Goal: Task Accomplishment & Management: Manage account settings

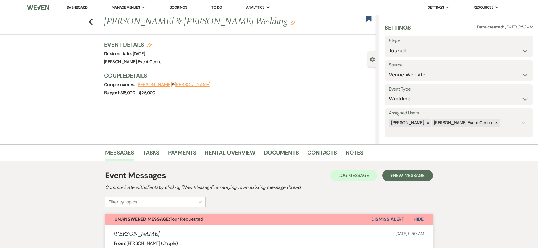
select select "5"
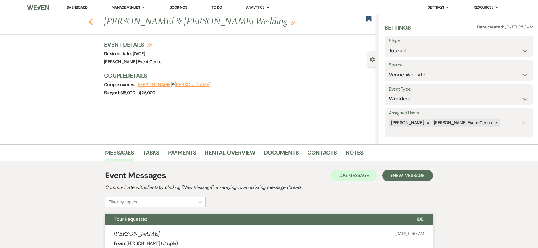
click at [93, 20] on use "button" at bounding box center [91, 22] width 4 height 6
select select "5"
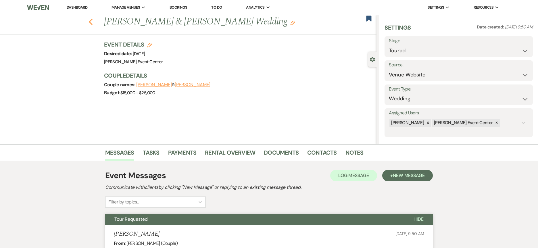
select select "5"
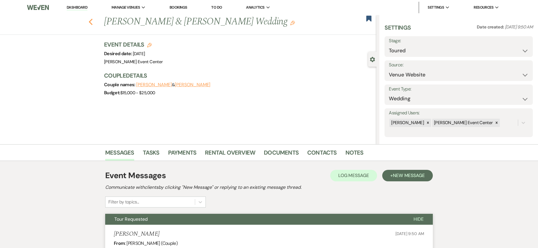
select select "5"
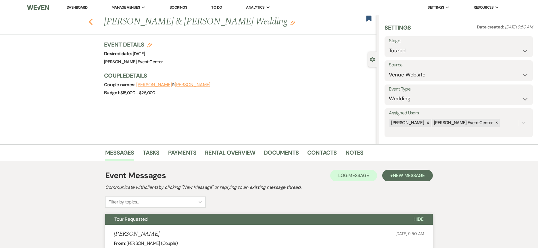
select select "5"
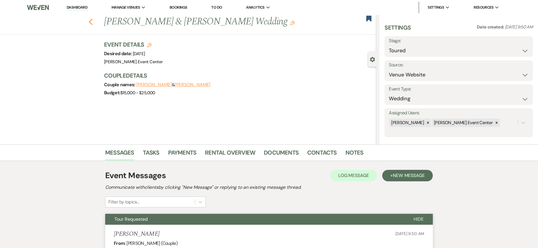
select select "5"
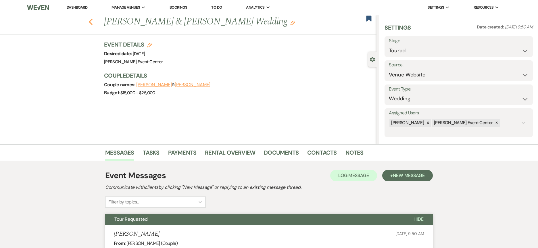
select select "5"
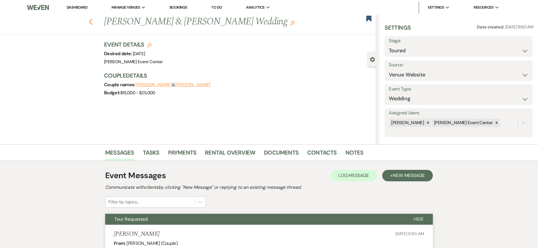
select select "5"
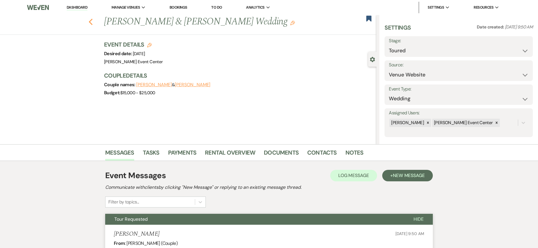
select select "5"
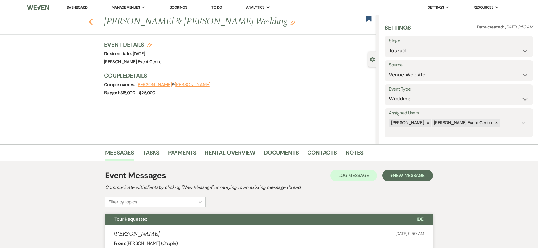
select select "5"
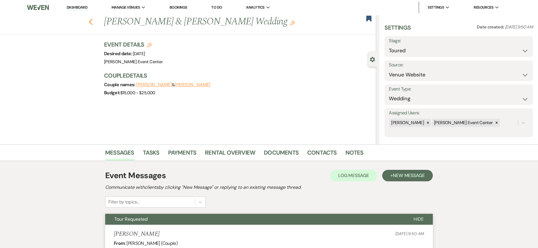
select select "5"
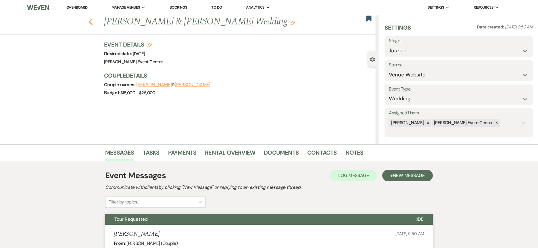
select select "5"
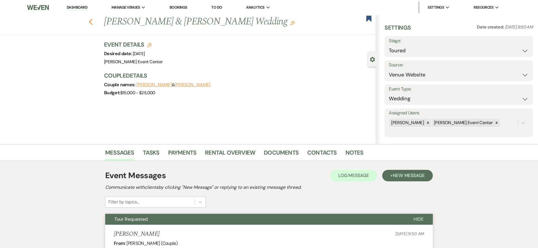
select select "5"
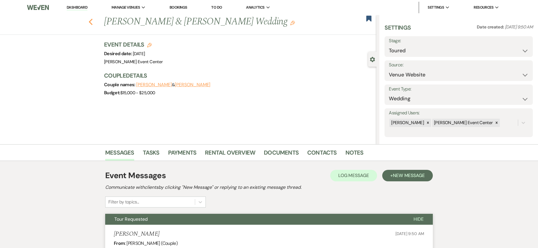
select select "5"
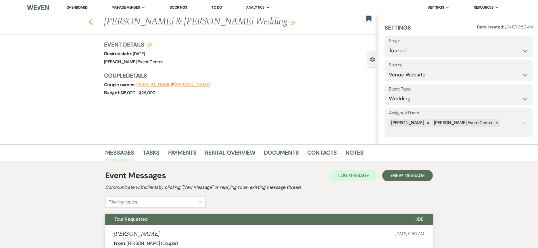
select select "5"
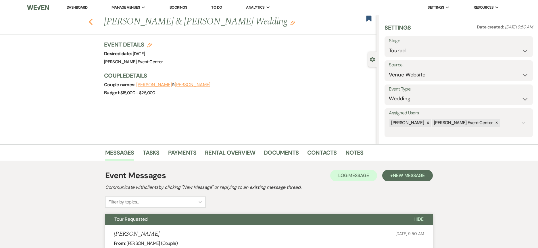
select select "5"
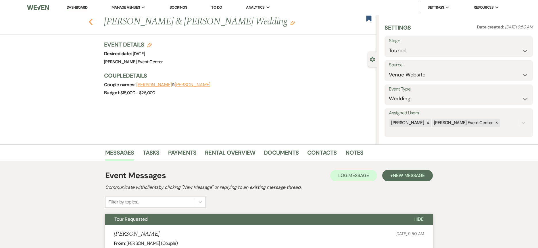
select select "5"
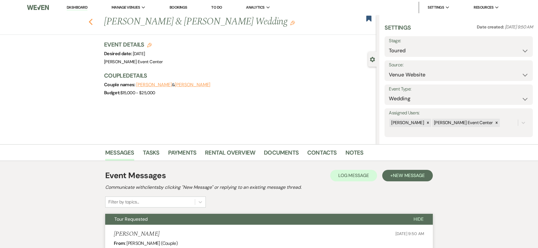
select select "5"
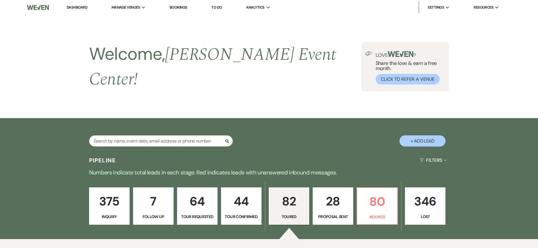
scroll to position [115, 0]
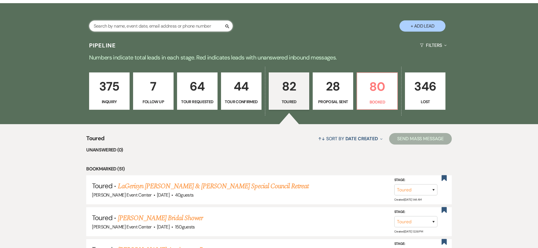
click at [152, 21] on input "text" at bounding box center [161, 25] width 144 height 11
paste input "[PERSON_NAME]"
type input "[PERSON_NAME]"
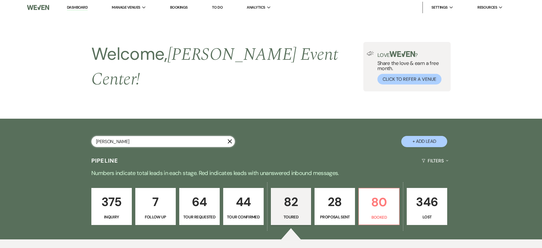
select select "8"
select select "4"
select select "5"
select select "2"
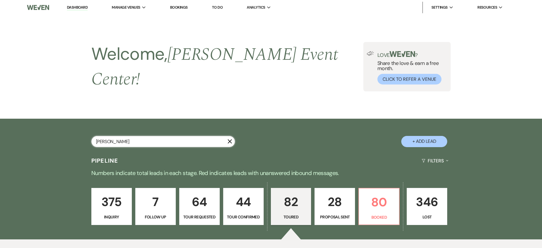
select select "8"
select select "4"
select select "8"
select select "2"
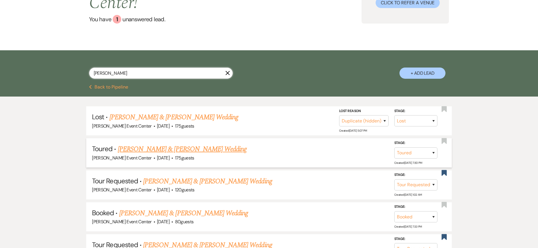
scroll to position [86, 0]
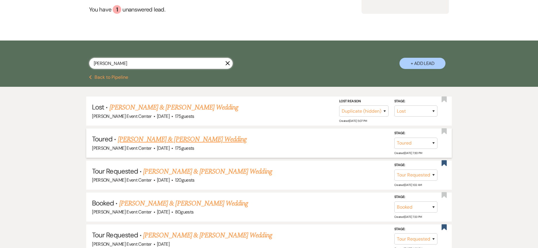
type input "[PERSON_NAME]"
click at [199, 134] on link "[PERSON_NAME] & [PERSON_NAME] Wedding" at bounding box center [182, 139] width 129 height 10
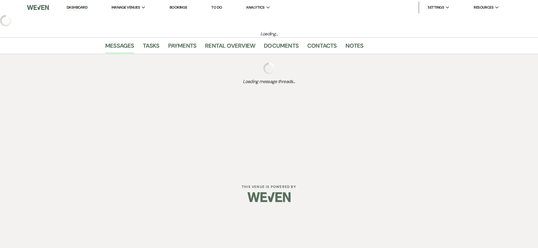
select select "5"
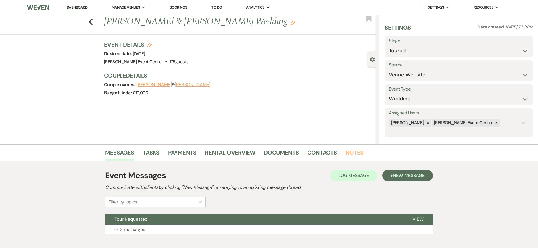
scroll to position [32, 0]
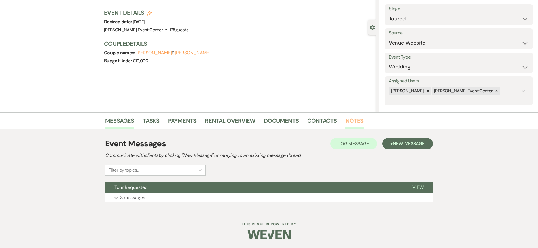
click at [351, 122] on link "Notes" at bounding box center [354, 122] width 18 height 13
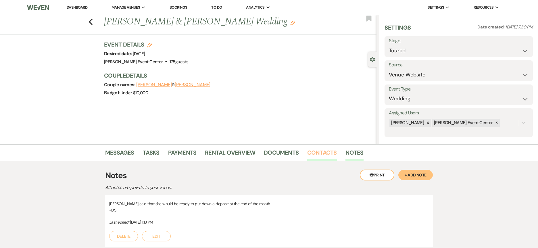
click at [322, 153] on link "Contacts" at bounding box center [322, 154] width 30 height 13
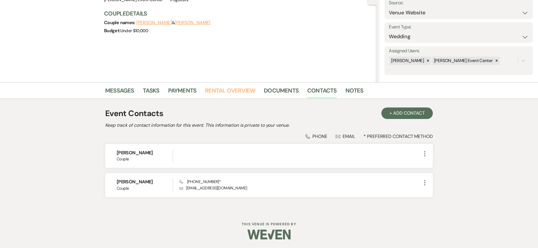
scroll to position [33, 0]
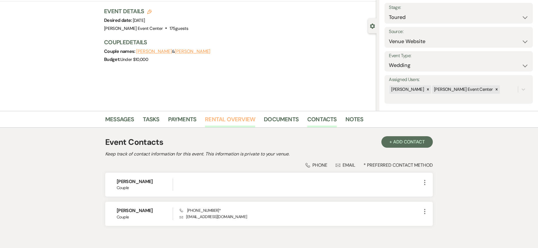
click at [234, 119] on link "Rental Overview" at bounding box center [230, 121] width 50 height 13
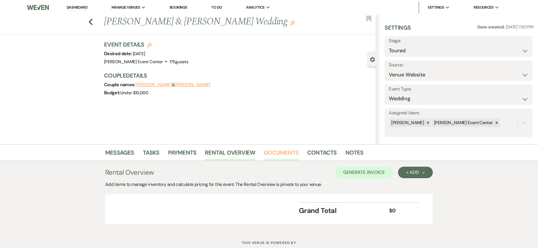
click at [295, 152] on link "Documents" at bounding box center [281, 154] width 35 height 13
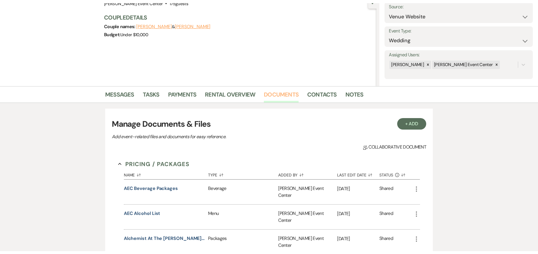
scroll to position [53, 0]
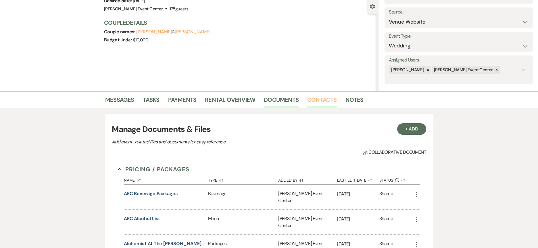
click at [322, 99] on link "Contacts" at bounding box center [322, 101] width 30 height 13
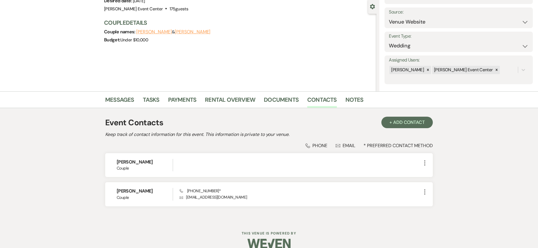
drag, startPoint x: 155, startPoint y: 248, endPoint x: 156, endPoint y: 251, distance: 3.0
click at [156, 248] on html "Dashboard Manage Venues Expand [PERSON_NAME] Event Center Bookings To Do Analyt…" at bounding box center [269, 102] width 538 height 310
click at [152, 248] on html "Dashboard Manage Venues Expand [PERSON_NAME] Event Center Bookings To Do Analyt…" at bounding box center [269, 102] width 538 height 310
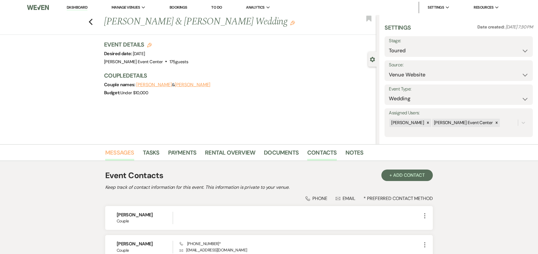
click at [121, 150] on link "Messages" at bounding box center [119, 154] width 29 height 13
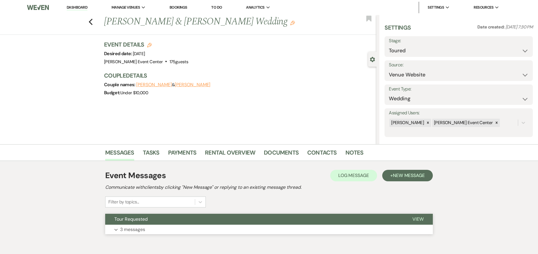
click at [139, 231] on p "3 messages" at bounding box center [132, 229] width 25 height 7
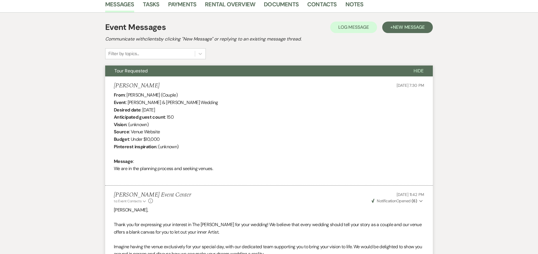
scroll to position [100, 0]
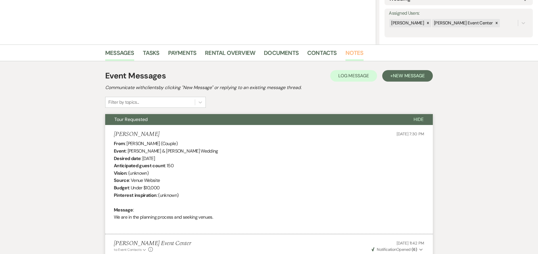
click at [359, 54] on link "Notes" at bounding box center [354, 54] width 18 height 13
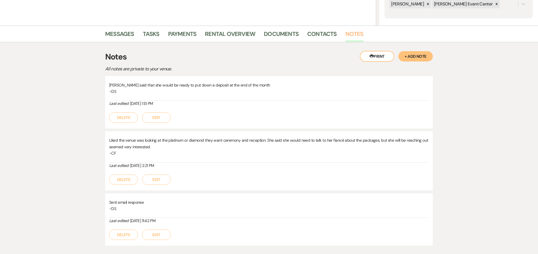
scroll to position [128, 0]
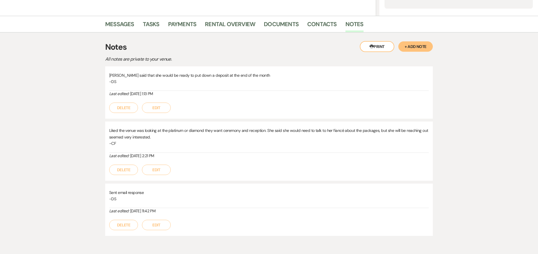
click at [409, 45] on button "+ Add Note" at bounding box center [415, 46] width 34 height 10
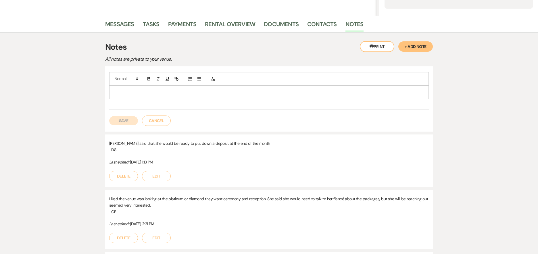
click at [155, 95] on div at bounding box center [268, 92] width 319 height 13
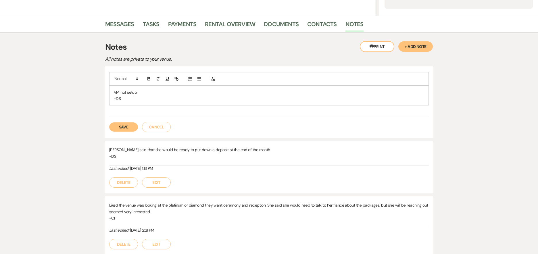
click at [124, 127] on button "Save" at bounding box center [123, 126] width 29 height 9
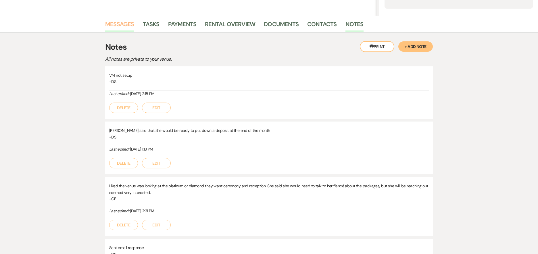
click at [127, 25] on link "Messages" at bounding box center [119, 26] width 29 height 13
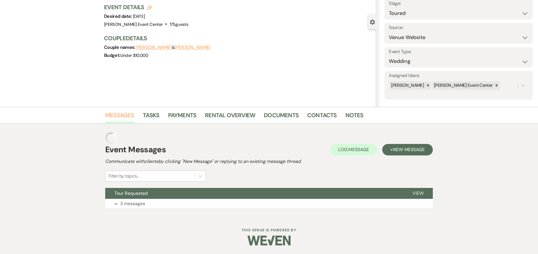
scroll to position [37, 0]
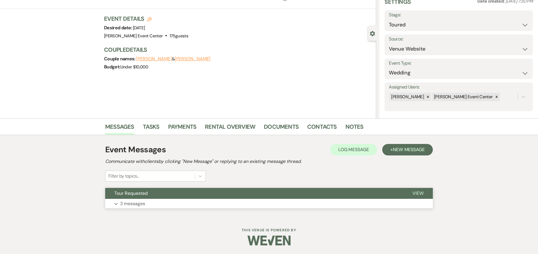
click at [145, 204] on p "3 messages" at bounding box center [132, 203] width 25 height 7
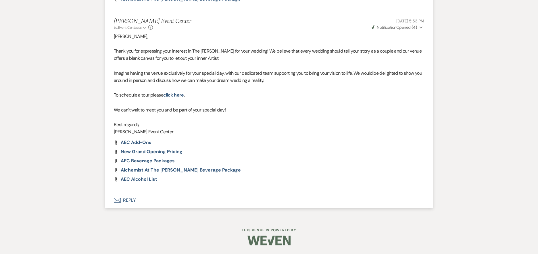
click at [116, 196] on button "Envelope Reply" at bounding box center [269, 200] width 328 height 16
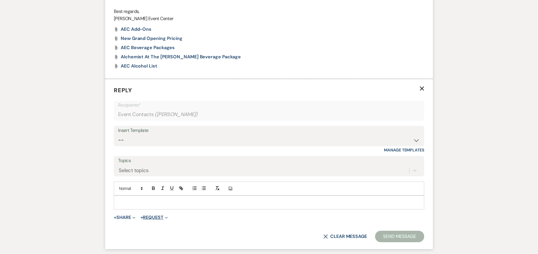
scroll to position [652, 0]
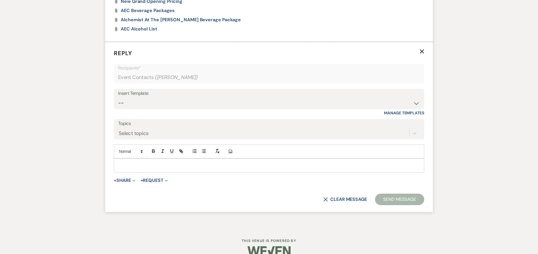
click at [133, 162] on div at bounding box center [269, 165] width 310 height 13
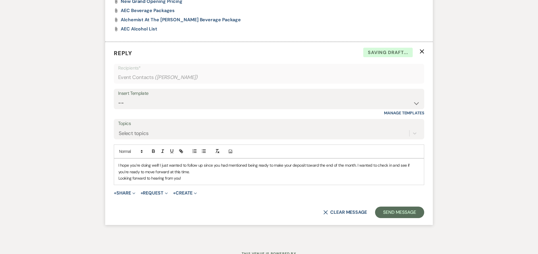
click at [116, 176] on div "I hope you’re doing well! I just wanted to follow up since you had mentioned be…" at bounding box center [269, 172] width 310 height 26
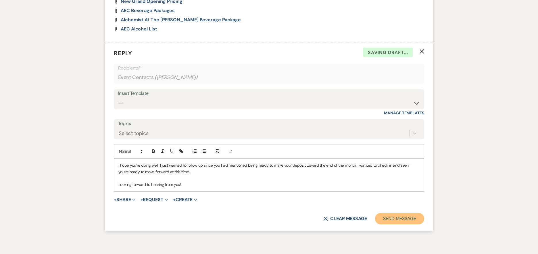
click at [399, 220] on button "Send Message" at bounding box center [399, 218] width 49 height 11
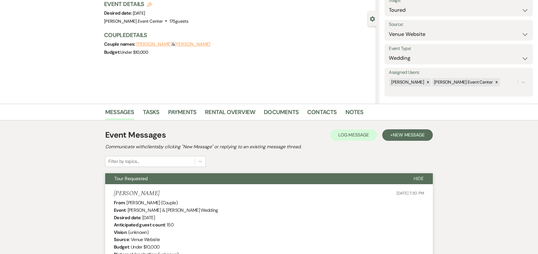
scroll to position [0, 0]
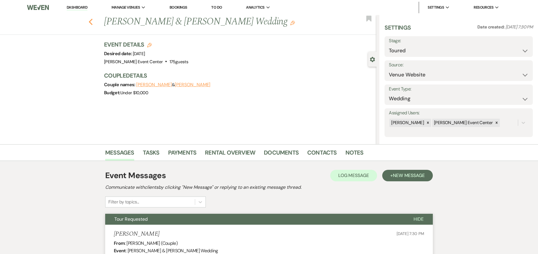
click at [93, 22] on icon "Previous" at bounding box center [91, 21] width 4 height 7
select select "8"
select select "4"
select select "5"
select select "2"
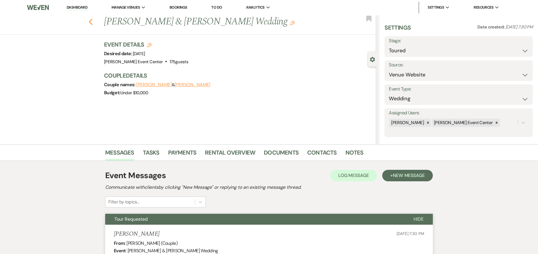
select select "2"
select select "8"
select select "4"
select select "8"
select select "2"
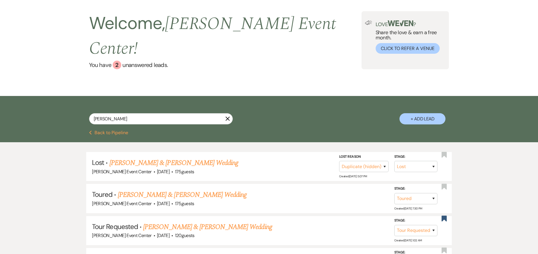
scroll to position [29, 0]
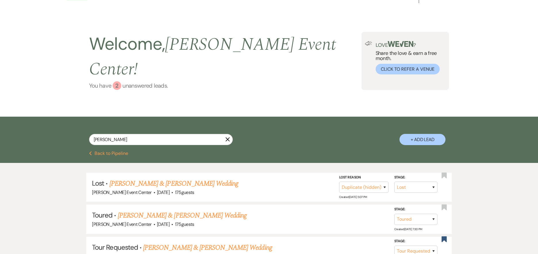
click at [116, 81] on div "2" at bounding box center [117, 85] width 9 height 9
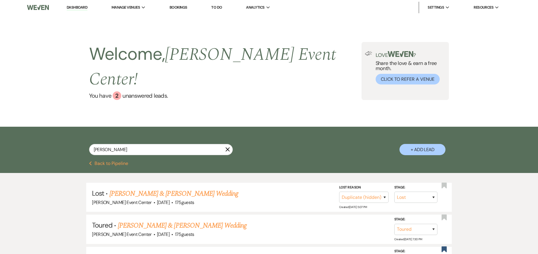
click at [79, 9] on link "Dashboard" at bounding box center [77, 7] width 21 height 5
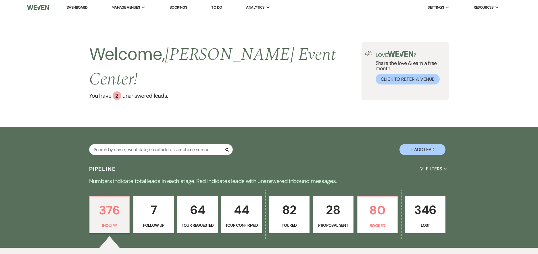
scroll to position [144, 0]
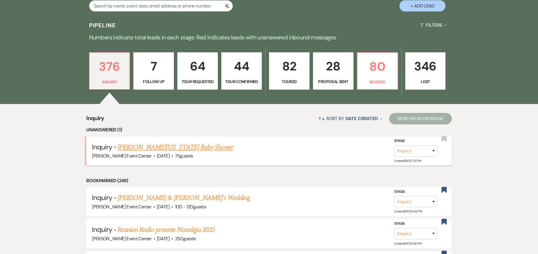
click at [170, 142] on link "[PERSON_NAME][US_STATE] Baby Shower" at bounding box center [176, 147] width 116 height 10
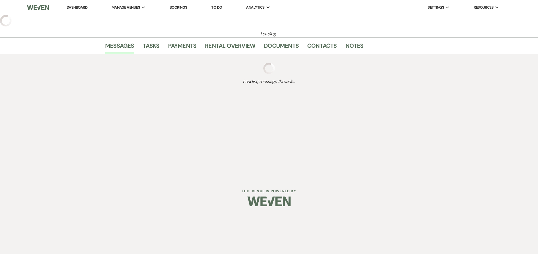
select select "5"
select select "3"
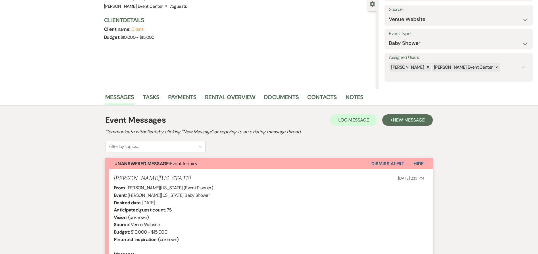
scroll to position [142, 0]
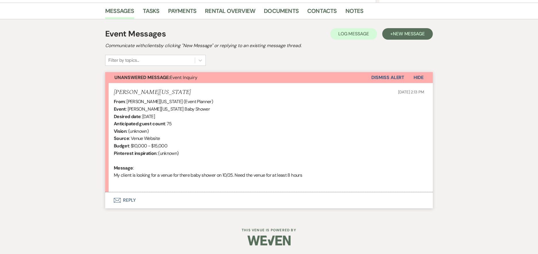
click at [129, 201] on button "Envelope Reply" at bounding box center [269, 200] width 328 height 16
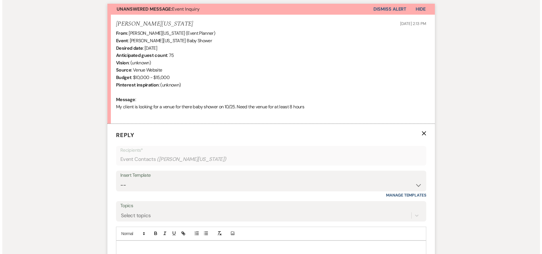
scroll to position [303, 0]
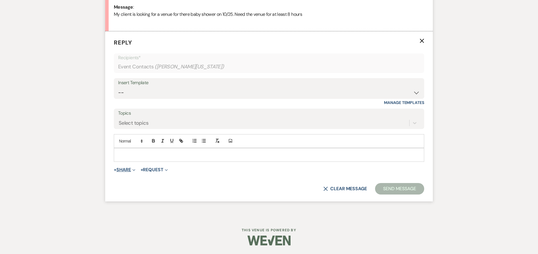
click at [120, 168] on button "+ Share Expand" at bounding box center [125, 170] width 22 height 5
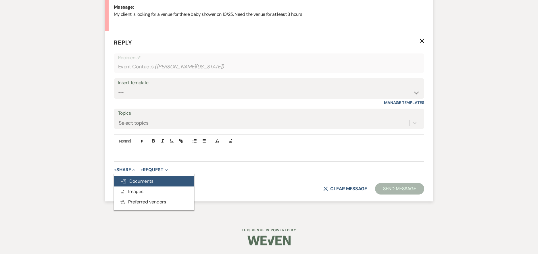
click at [137, 181] on span "Doc Upload Documents" at bounding box center [137, 181] width 33 height 6
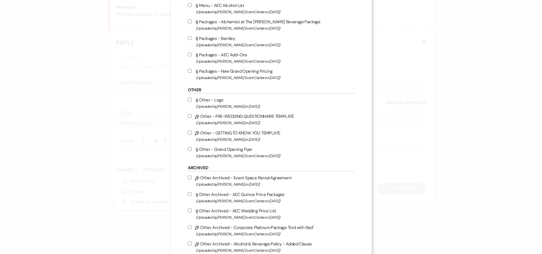
scroll to position [948, 0]
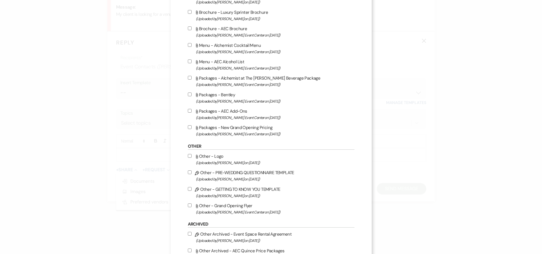
click at [188, 128] on input "Attach File Packages - New Grand Opening Pricing (Uploaded by [PERSON_NAME] Eve…" at bounding box center [190, 127] width 4 height 4
checkbox input "true"
click at [188, 110] on input "Attach File Packages - AEC Add-Ons (Uploaded by [PERSON_NAME] Event Center on […" at bounding box center [190, 111] width 4 height 4
checkbox input "true"
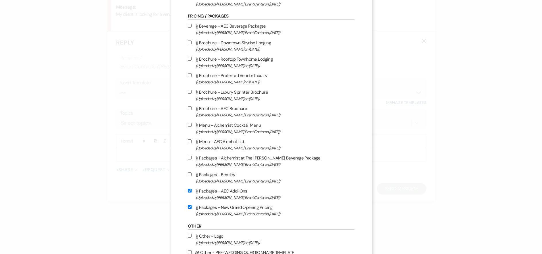
scroll to position [776, 0]
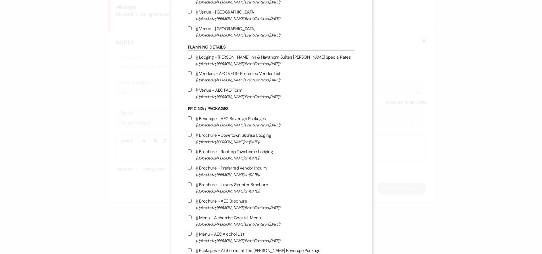
click at [188, 118] on input "Attach File Beverage - AEC Beverage Packages (Uploaded by [PERSON_NAME] Event C…" at bounding box center [190, 118] width 4 height 4
checkbox input "true"
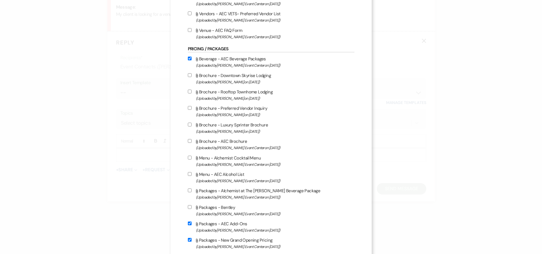
scroll to position [920, 0]
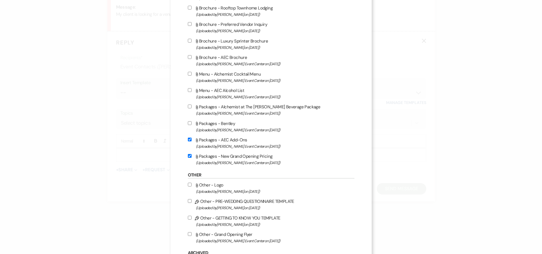
click at [188, 91] on input "Attach File Menu - AEC Alcohol List (Uploaded by [PERSON_NAME] Event Center on …" at bounding box center [190, 90] width 4 height 4
checkbox input "true"
click at [189, 105] on input "Attach File Packages - Alchemist at The [PERSON_NAME] Beverage Package (Uploade…" at bounding box center [190, 107] width 4 height 4
checkbox input "true"
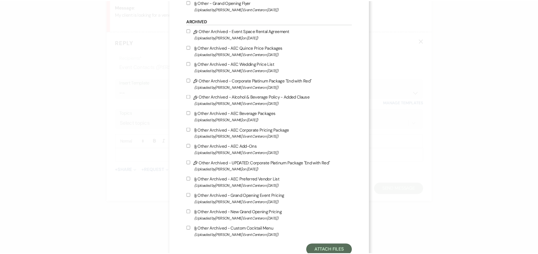
scroll to position [1171, 0]
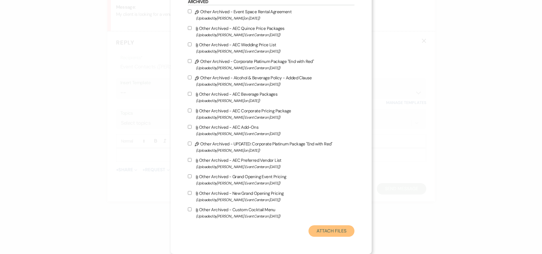
click at [335, 235] on button "Attach Files" at bounding box center [332, 230] width 46 height 11
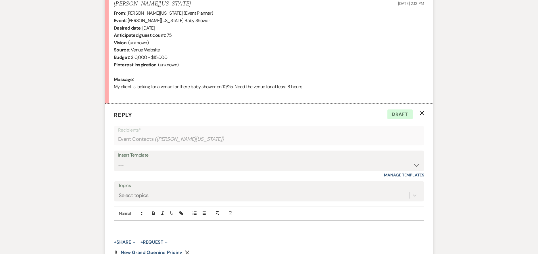
scroll to position [303, 0]
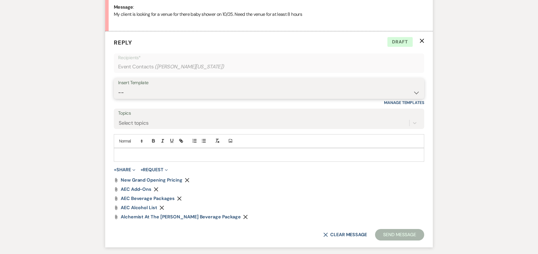
click at [250, 93] on select "-- Weven Planning Portal Introduction (Booked Events) Initial Inquiry Response …" at bounding box center [269, 92] width 302 height 11
select select "2976"
click at [118, 87] on select "-- Weven Planning Portal Introduction (Booked Events) Initial Inquiry Response …" at bounding box center [269, 92] width 302 height 11
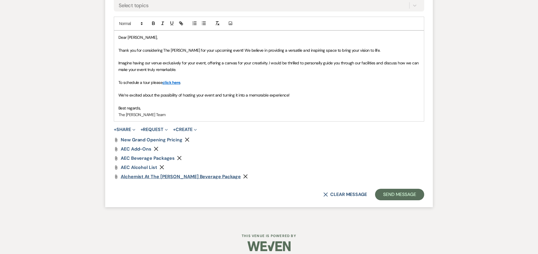
scroll to position [426, 0]
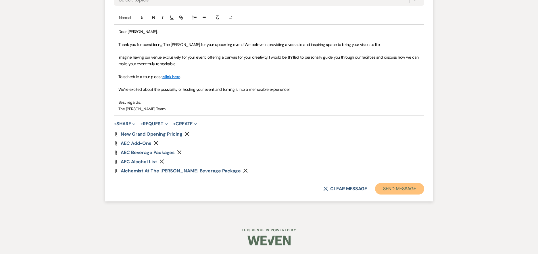
click at [416, 189] on button "Send Message" at bounding box center [399, 188] width 49 height 11
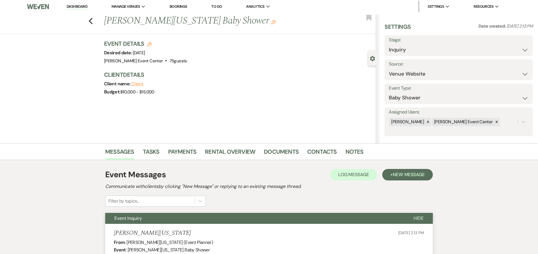
scroll to position [0, 0]
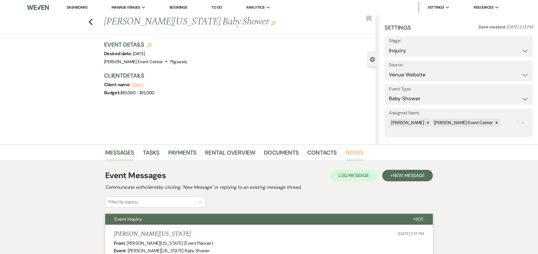
click at [347, 152] on link "Notes" at bounding box center [354, 154] width 18 height 13
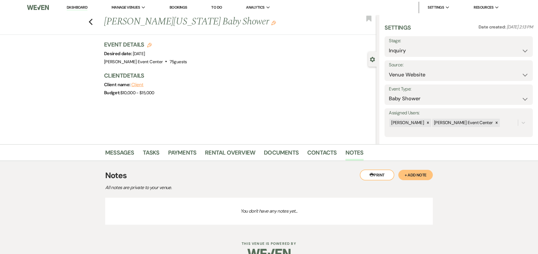
click at [409, 171] on button "+ Add Note" at bounding box center [415, 175] width 34 height 10
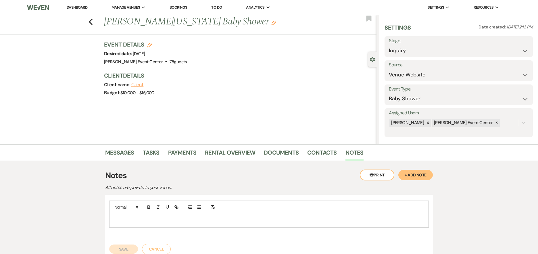
click at [149, 225] on div at bounding box center [268, 220] width 319 height 13
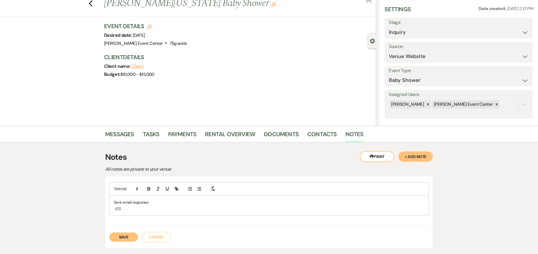
scroll to position [57, 0]
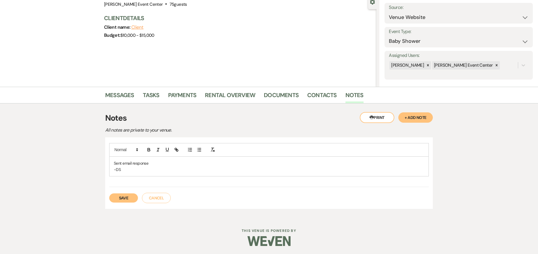
click at [120, 198] on button "Save" at bounding box center [123, 197] width 29 height 9
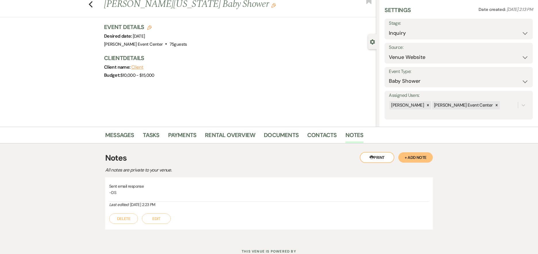
scroll to position [0, 0]
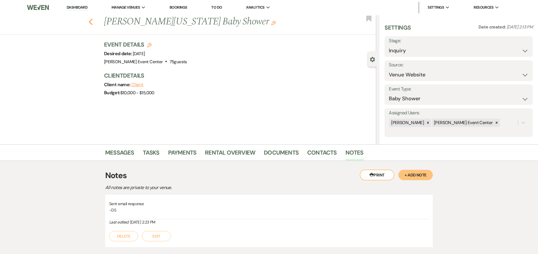
click at [93, 21] on icon "Previous" at bounding box center [91, 21] width 4 height 7
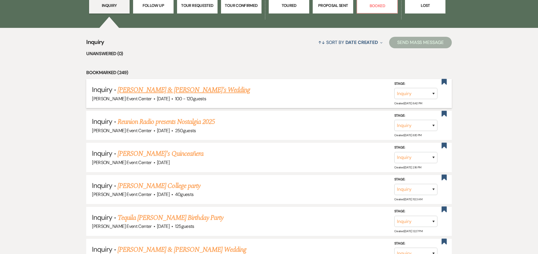
scroll to position [96, 0]
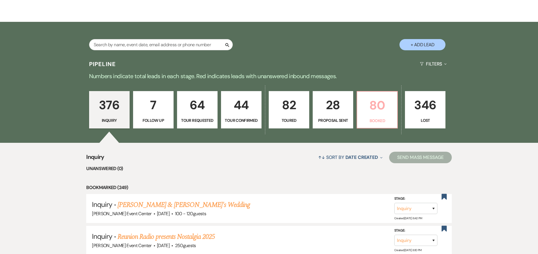
click at [378, 96] on p "80" at bounding box center [377, 105] width 33 height 19
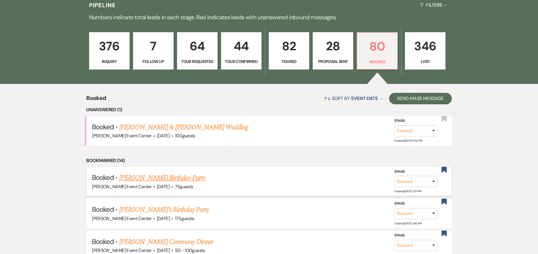
scroll to position [182, 0]
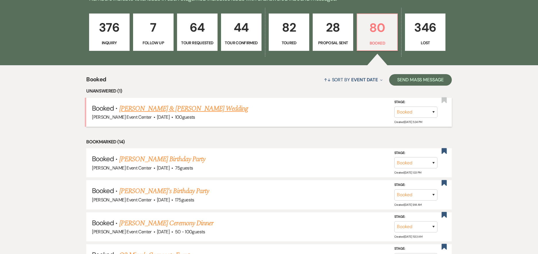
click at [155, 103] on link "[PERSON_NAME] & [PERSON_NAME] Wedding" at bounding box center [183, 108] width 129 height 10
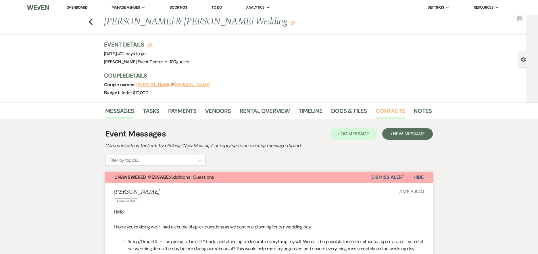
click at [397, 107] on link "Contacts" at bounding box center [391, 112] width 30 height 13
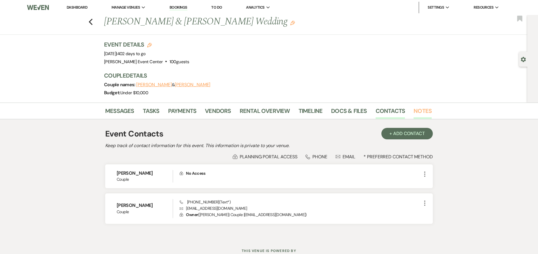
click at [427, 107] on link "Notes" at bounding box center [423, 112] width 18 height 13
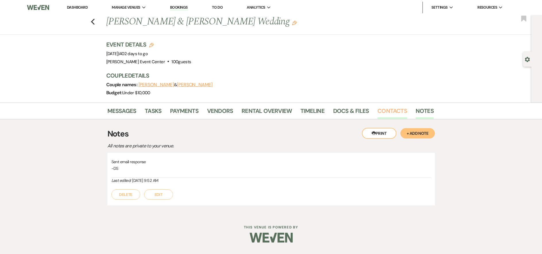
click at [381, 108] on link "Contacts" at bounding box center [393, 112] width 30 height 13
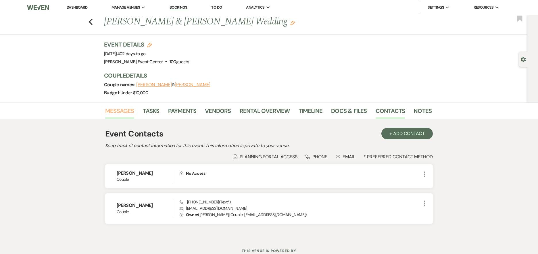
click at [114, 110] on link "Messages" at bounding box center [119, 112] width 29 height 13
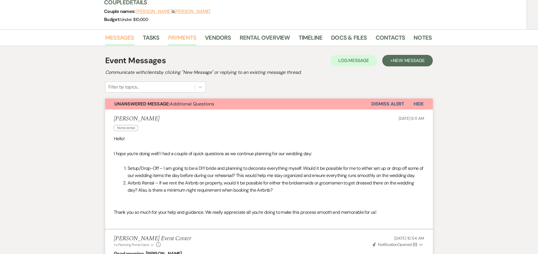
scroll to position [34, 0]
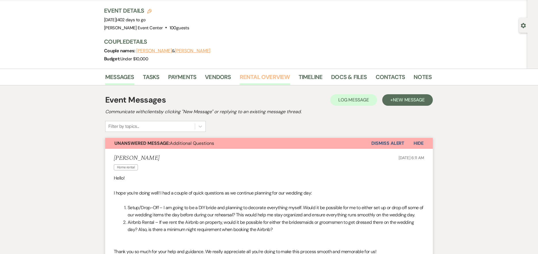
click at [267, 81] on link "Rental Overview" at bounding box center [265, 78] width 50 height 13
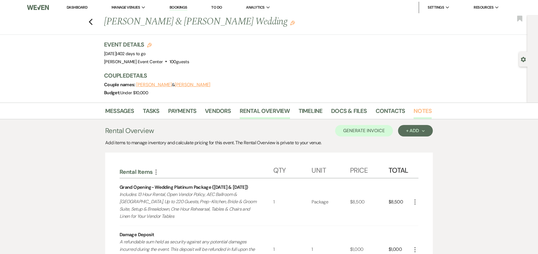
click at [420, 111] on link "Notes" at bounding box center [423, 112] width 18 height 13
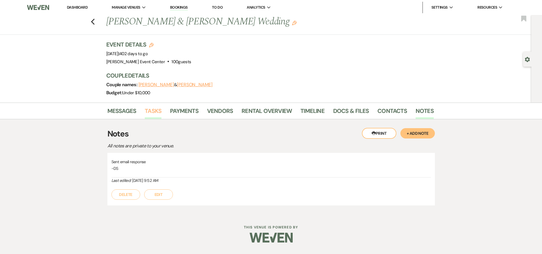
click at [153, 116] on link "Tasks" at bounding box center [153, 112] width 17 height 13
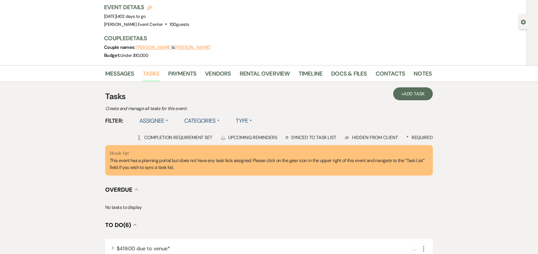
scroll to position [29, 0]
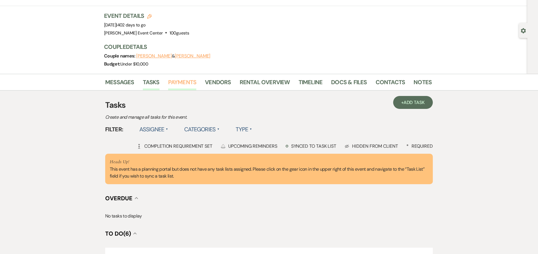
click at [182, 80] on link "Payments" at bounding box center [182, 84] width 28 height 13
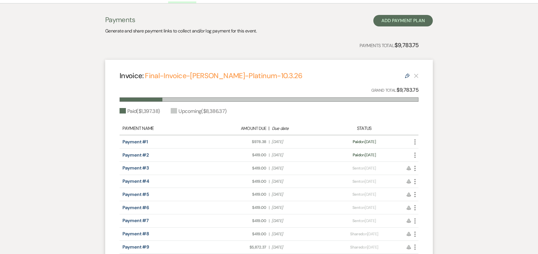
scroll to position [99, 0]
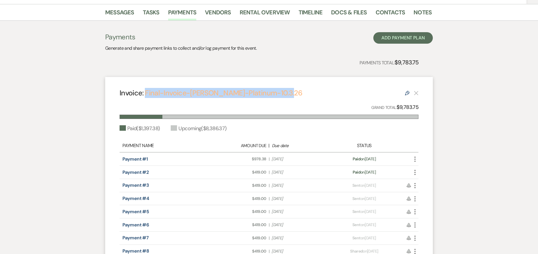
drag, startPoint x: 289, startPoint y: 93, endPoint x: 146, endPoint y: 94, distance: 142.8
click at [146, 94] on div "Invoice: Final-Invoice-[PERSON_NAME]-Platinum-10.3.26 Edit" at bounding box center [269, 93] width 299 height 10
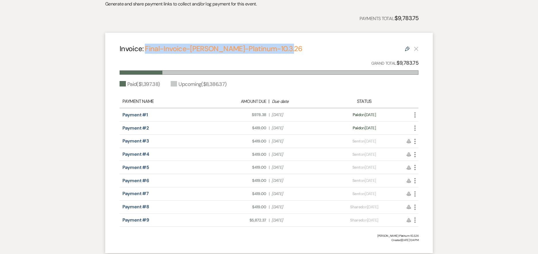
scroll to position [41, 0]
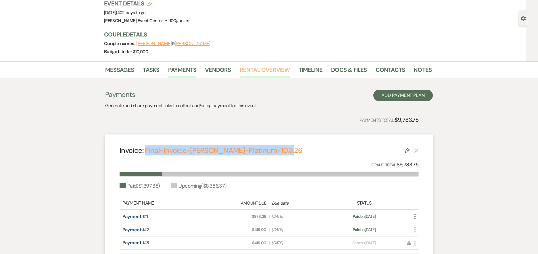
click at [263, 72] on link "Rental Overview" at bounding box center [265, 71] width 50 height 13
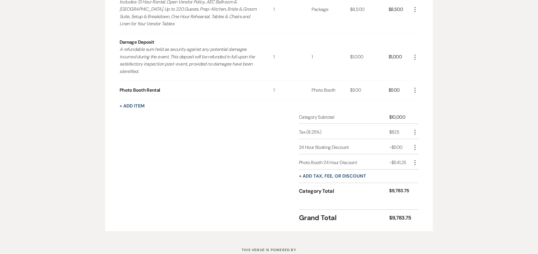
scroll to position [184, 0]
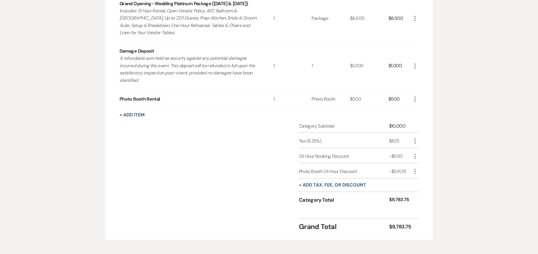
click at [415, 98] on icon "More" at bounding box center [414, 99] width 7 height 7
click at [420, 120] on use "button" at bounding box center [419, 119] width 3 height 3
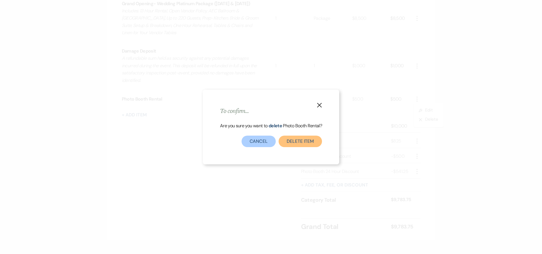
click at [311, 139] on button "Delete Item" at bounding box center [300, 141] width 43 height 11
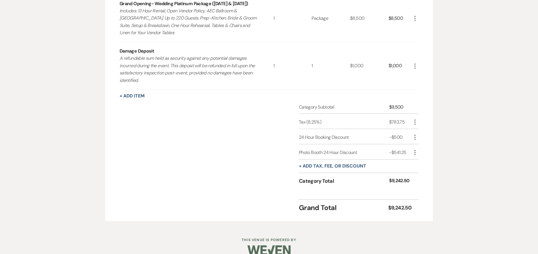
drag, startPoint x: 417, startPoint y: 66, endPoint x: 411, endPoint y: 66, distance: 5.5
click at [416, 66] on icon "More" at bounding box center [414, 66] width 7 height 7
click at [424, 83] on button "X Delete" at bounding box center [426, 86] width 31 height 9
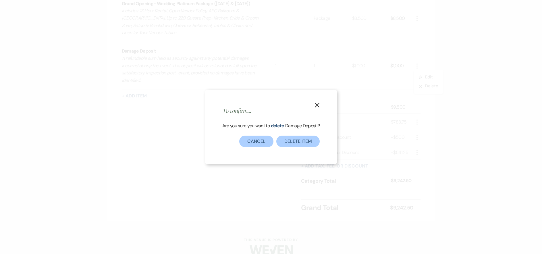
click at [291, 148] on div "X To confirm... Are you sure you want to delete Damage Deposit ? Delete Item Ca…" at bounding box center [271, 127] width 132 height 75
click at [297, 142] on button "Delete Item" at bounding box center [297, 141] width 43 height 11
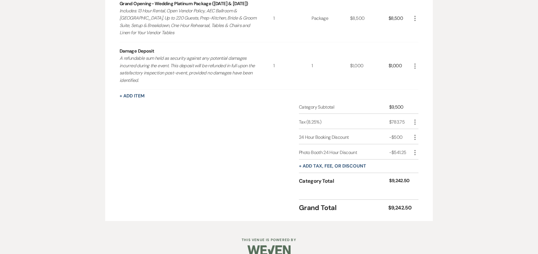
scroll to position [146, 0]
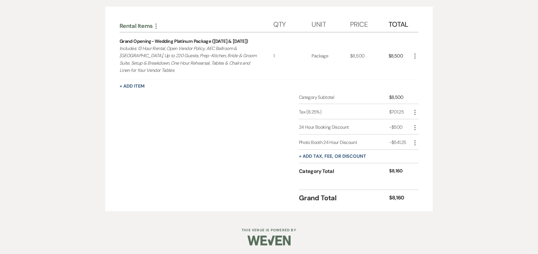
click at [415, 55] on icon "More" at bounding box center [414, 56] width 7 height 7
click at [419, 74] on icon "X" at bounding box center [419, 76] width 3 height 4
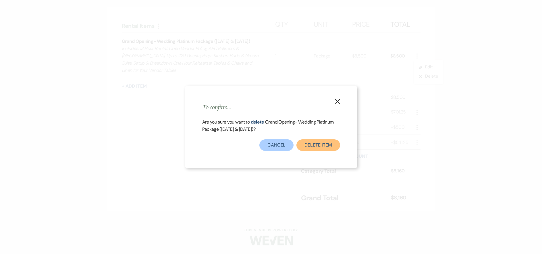
click at [308, 146] on button "Delete Item" at bounding box center [318, 144] width 43 height 11
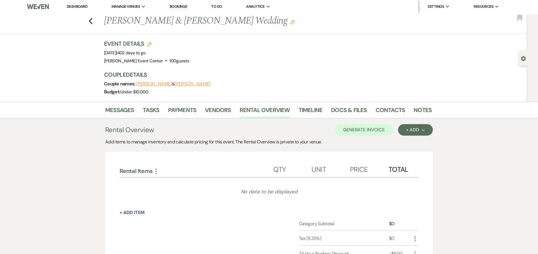
scroll to position [0, 0]
click at [412, 131] on div "+ Add Next" at bounding box center [415, 130] width 19 height 5
click at [411, 145] on button "Item" at bounding box center [412, 143] width 29 height 9
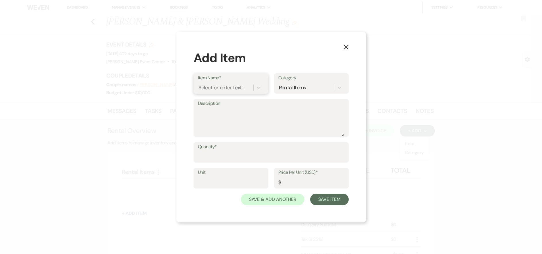
click at [213, 86] on div "Select or enter text..." at bounding box center [222, 88] width 46 height 8
type input "Roof"
click at [228, 98] on div "Rooftop Townhome Lodging" at bounding box center [231, 102] width 66 height 11
type input "Night"
type input "350"
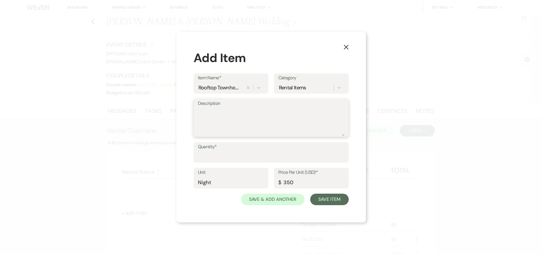
click at [216, 120] on textarea "Description" at bounding box center [271, 121] width 147 height 29
click at [207, 155] on input "Quantity*" at bounding box center [271, 156] width 147 height 11
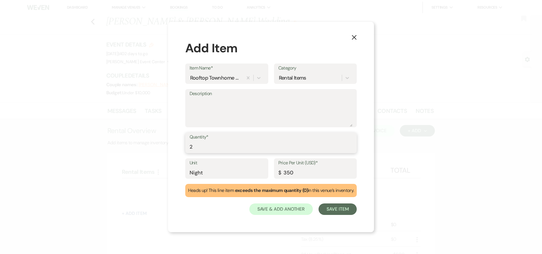
type input "2"
click at [220, 174] on input "Night" at bounding box center [227, 172] width 74 height 11
type input "Nights"
click at [211, 115] on textarea "Description" at bounding box center [271, 112] width 163 height 29
type textarea "Rooftop Lodging"
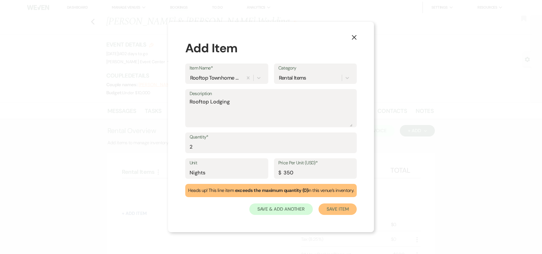
click at [342, 204] on button "Save Item" at bounding box center [338, 208] width 38 height 11
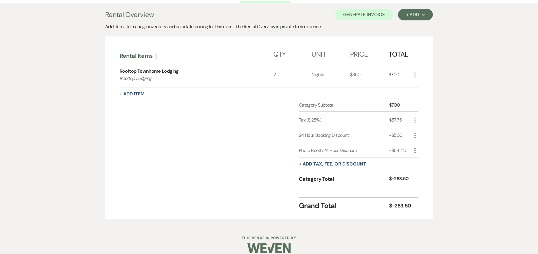
scroll to position [124, 0]
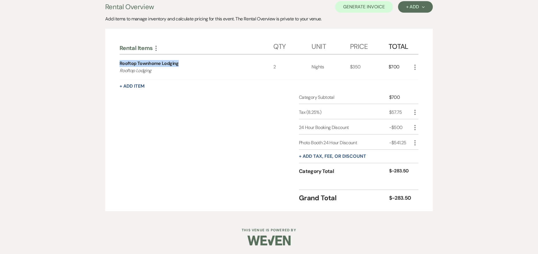
drag, startPoint x: 113, startPoint y: 63, endPoint x: 223, endPoint y: 64, distance: 110.6
click at [223, 64] on div "Rental Items More Qty Unit Price Total Rooftop Townhome Lodging Rooftop Lodging…" at bounding box center [269, 120] width 328 height 183
click at [207, 68] on p "Rooftop Lodging" at bounding box center [189, 70] width 138 height 7
click at [415, 141] on use "button" at bounding box center [414, 142] width 1 height 5
click at [423, 161] on button "[PERSON_NAME]" at bounding box center [426, 163] width 31 height 9
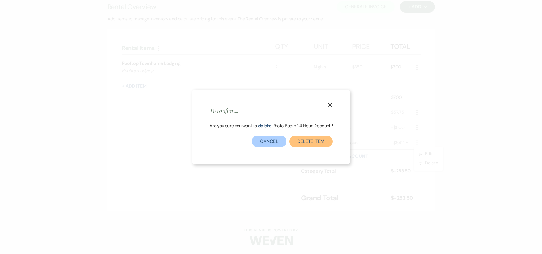
click at [299, 138] on button "Delete item" at bounding box center [310, 141] width 43 height 11
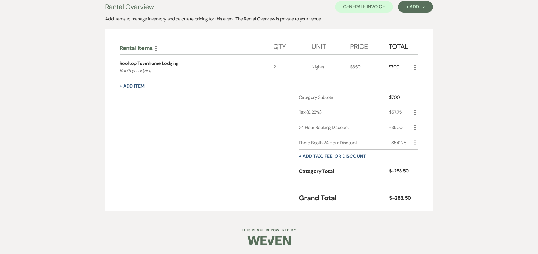
scroll to position [109, 0]
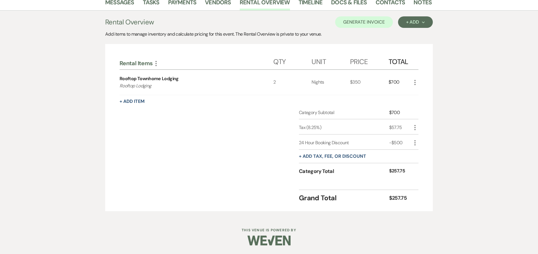
click at [412, 140] on icon "More" at bounding box center [414, 142] width 7 height 7
click at [420, 162] on icon "Delete" at bounding box center [419, 163] width 3 height 4
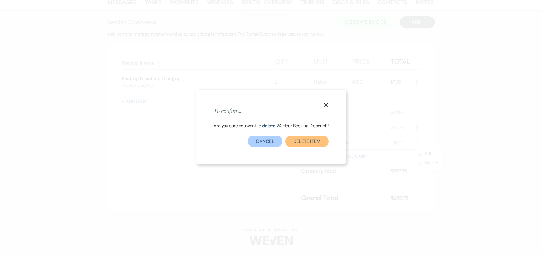
click at [313, 142] on button "Delete item" at bounding box center [306, 141] width 43 height 11
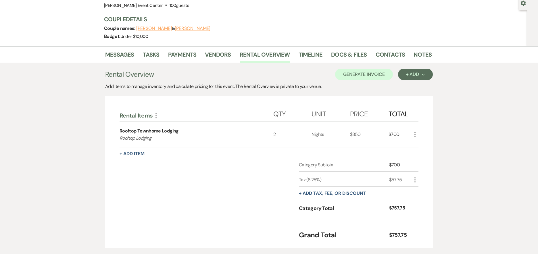
scroll to position [57, 0]
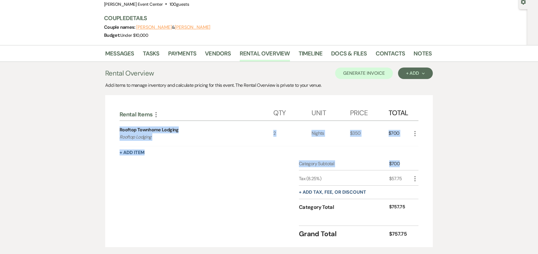
drag, startPoint x: 120, startPoint y: 130, endPoint x: 407, endPoint y: 163, distance: 288.9
click at [407, 163] on div "Rental Items More Qty Unit Price Total Rooftop Townhome Lodging Rooftop Lodging…" at bounding box center [269, 171] width 299 height 136
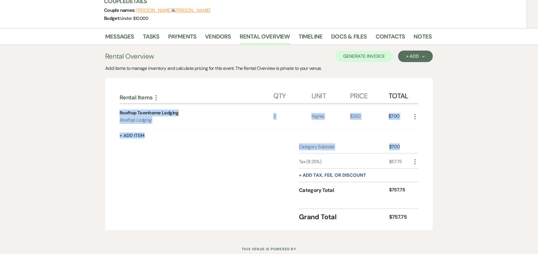
scroll to position [65, 0]
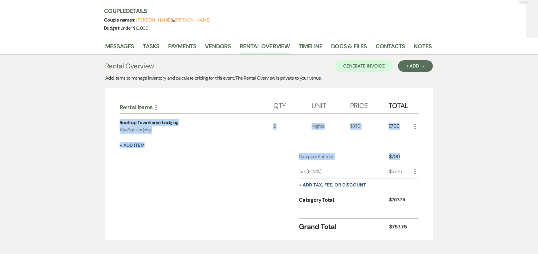
drag, startPoint x: 237, startPoint y: 152, endPoint x: 240, endPoint y: 152, distance: 3.2
click at [238, 152] on div "Rental Items More Qty Unit Price Total Rooftop Townhome Lodging Rooftop Lodging…" at bounding box center [269, 164] width 299 height 136
click at [239, 134] on div "Rooftop Townhome Lodging Rooftop Lodging" at bounding box center [197, 126] width 154 height 25
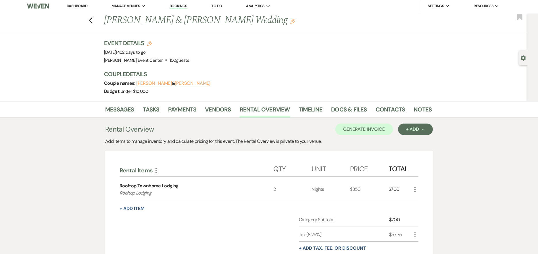
scroll to position [0, 0]
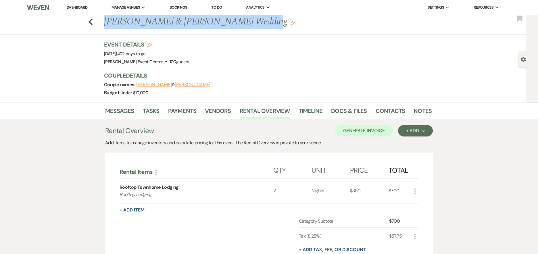
drag, startPoint x: 104, startPoint y: 23, endPoint x: 241, endPoint y: 26, distance: 136.5
click at [241, 26] on div "Previous [PERSON_NAME] & [PERSON_NAME] Wedding Edit" at bounding box center [265, 22] width 328 height 14
click at [189, 27] on h1 "[PERSON_NAME] & [PERSON_NAME] Wedding Edit" at bounding box center [232, 22] width 257 height 14
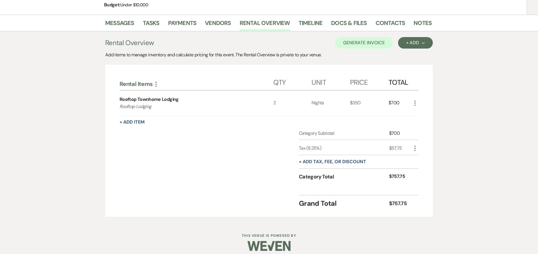
scroll to position [93, 0]
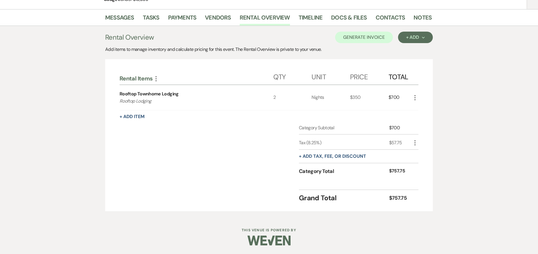
drag, startPoint x: 418, startPoint y: 97, endPoint x: 266, endPoint y: 96, distance: 151.4
click at [266, 96] on div "Rooftop Townhome Lodging Rooftop Lodging 2 Nights $350 $700 More" at bounding box center [269, 97] width 299 height 25
drag, startPoint x: 261, startPoint y: 96, endPoint x: 419, endPoint y: 102, distance: 157.9
click at [419, 102] on div "Rental Items More Qty Unit Price Total Rooftop Townhome Lodging Rooftop Lodging…" at bounding box center [269, 135] width 328 height 152
click at [318, 116] on div "+ Add Item" at bounding box center [269, 116] width 299 height 7
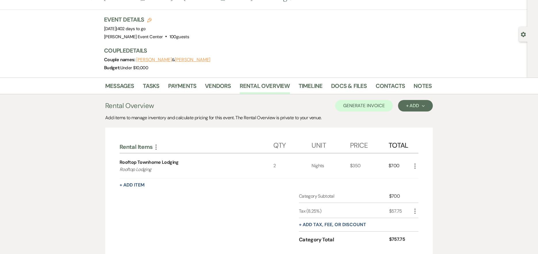
scroll to position [7, 0]
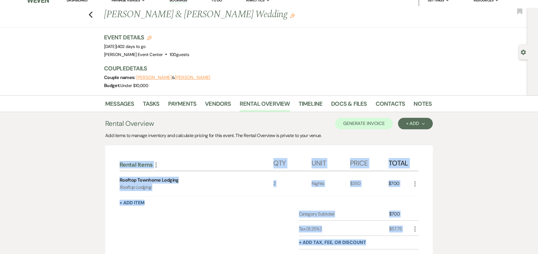
drag, startPoint x: 115, startPoint y: 161, endPoint x: 558, endPoint y: 242, distance: 450.5
click at [538, 242] on html "Dashboard Manage Venues Expand [PERSON_NAME] Event Center Bookings To Do Analyt…" at bounding box center [269, 166] width 538 height 347
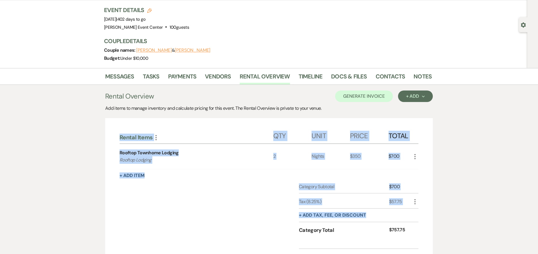
scroll to position [93, 0]
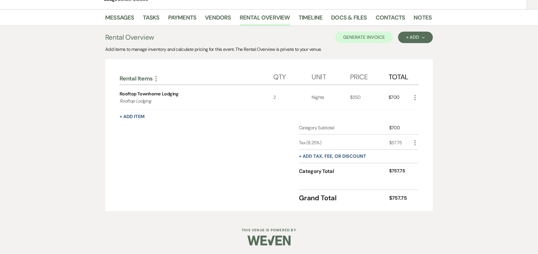
click at [424, 180] on div "Rental Items More Qty Unit Price Total Rooftop Townhome Lodging Rooftop Lodging…" at bounding box center [269, 135] width 328 height 152
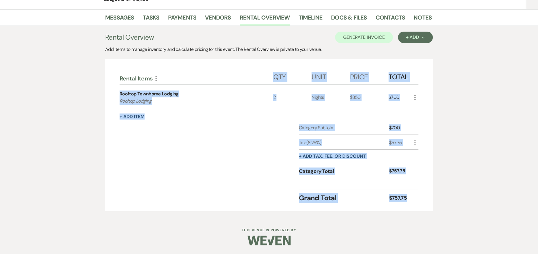
drag, startPoint x: 417, startPoint y: 197, endPoint x: 232, endPoint y: 82, distance: 217.3
click at [232, 82] on div "Rental Items More Qty Unit Price Total Rooftop Townhome Lodging Rooftop Lodging…" at bounding box center [269, 135] width 328 height 152
click at [256, 133] on div "Category Subtotal $700 Tax (8.25%) $57.75 More + Add tax, fee, or discount Cate…" at bounding box center [269, 154] width 299 height 61
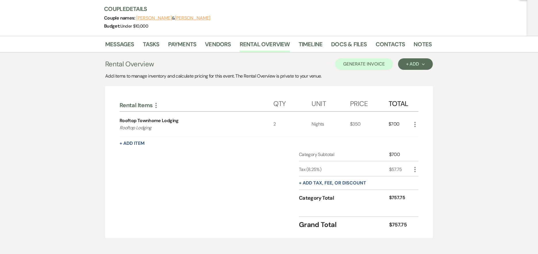
scroll to position [57, 0]
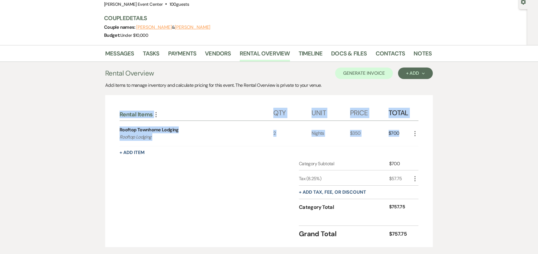
drag, startPoint x: 425, startPoint y: 136, endPoint x: 103, endPoint y: 108, distance: 323.9
click at [103, 108] on div "Messages Tasks Payments Vendors Rental Overview Timeline Docs & Files Contacts …" at bounding box center [269, 149] width 538 height 208
click at [121, 104] on div "Rental Items More Qty Unit Price Total" at bounding box center [269, 112] width 299 height 18
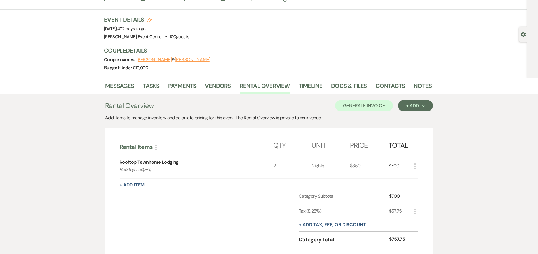
scroll to position [0, 0]
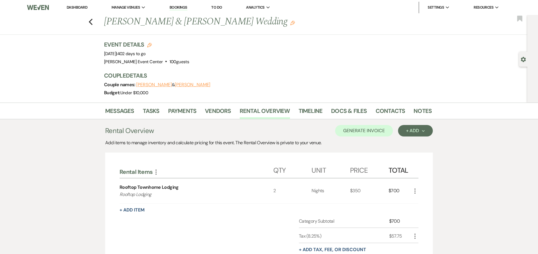
click at [90, 22] on div "Previous [PERSON_NAME] & [PERSON_NAME] Wedding Edit Bookmark" at bounding box center [262, 25] width 530 height 20
click at [91, 22] on use "button" at bounding box center [91, 22] width 4 height 6
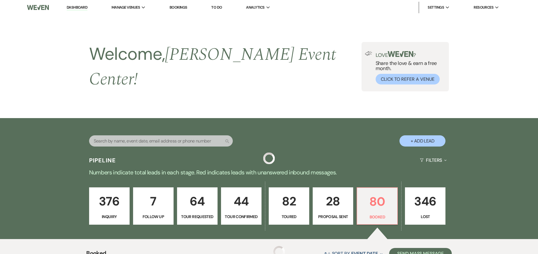
scroll to position [182, 0]
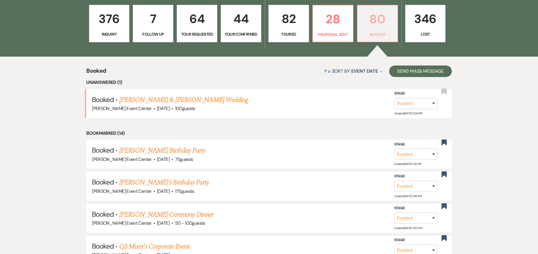
click at [371, 22] on p "80" at bounding box center [377, 18] width 33 height 19
click at [329, 23] on p "28" at bounding box center [332, 18] width 33 height 19
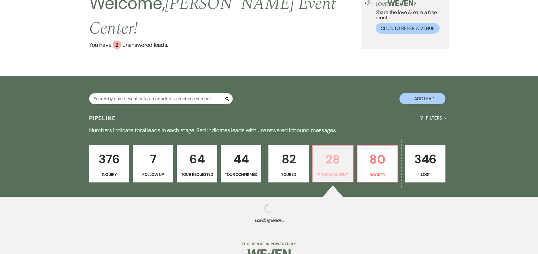
select select "6"
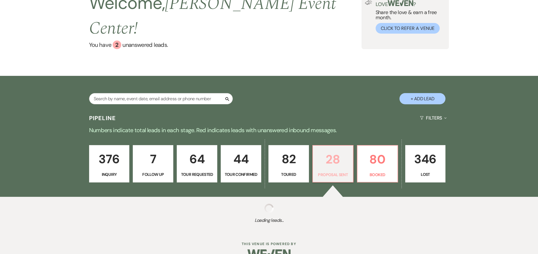
select select "6"
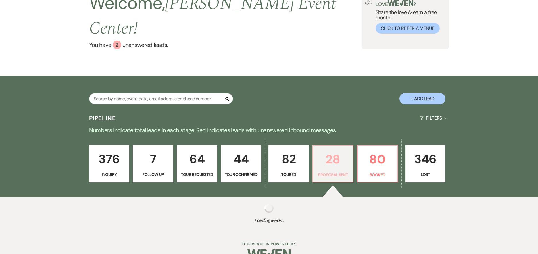
select select "6"
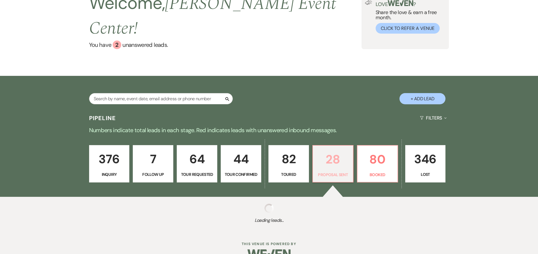
select select "6"
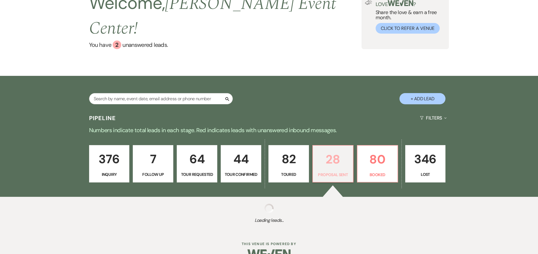
select select "6"
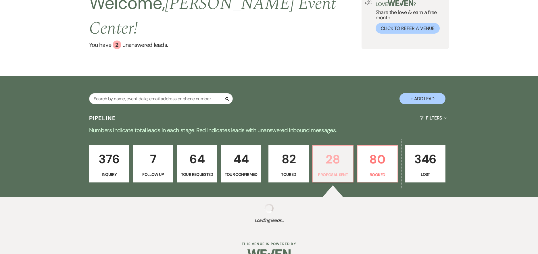
select select "6"
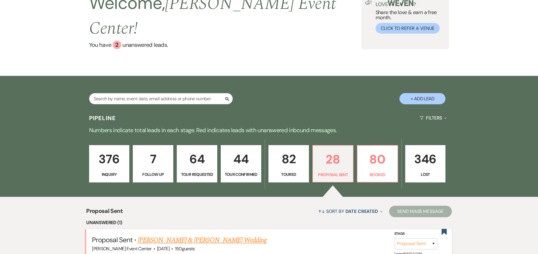
scroll to position [182, 0]
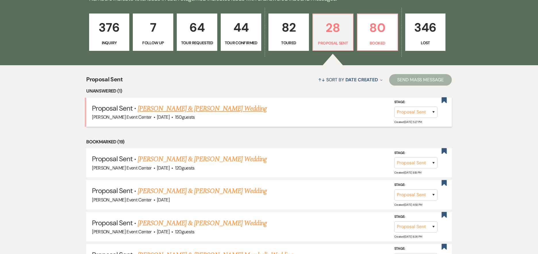
click at [169, 103] on link "[PERSON_NAME] & [PERSON_NAME] Wedding" at bounding box center [202, 108] width 129 height 10
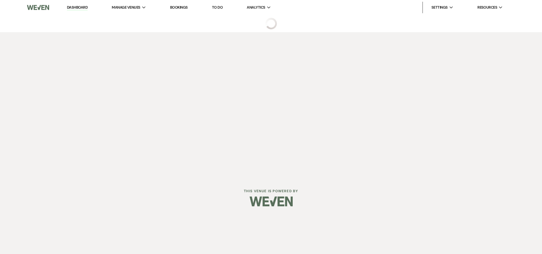
select select "6"
select select "5"
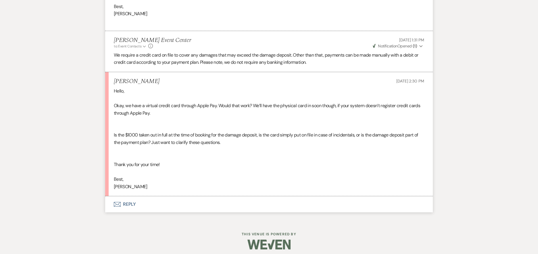
scroll to position [2843, 0]
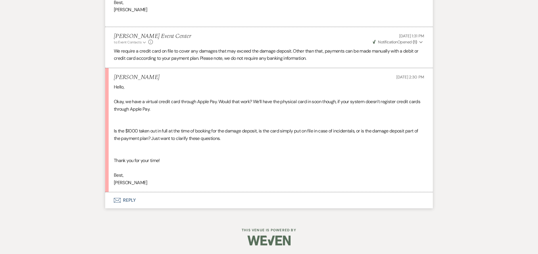
click at [129, 195] on button "Envelope Reply" at bounding box center [269, 200] width 328 height 16
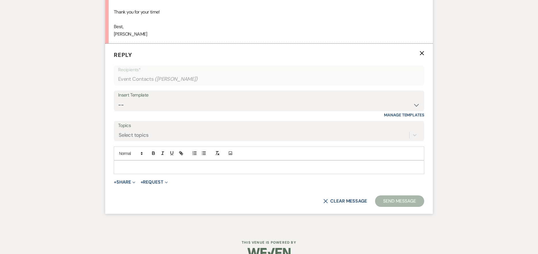
scroll to position [2994, 0]
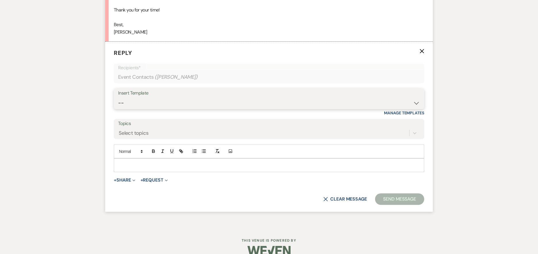
click at [164, 105] on select "-- Weven Planning Portal Introduction (Booked Events) Initial Inquiry Response …" at bounding box center [269, 102] width 302 height 11
drag, startPoint x: 105, startPoint y: 97, endPoint x: 130, endPoint y: 132, distance: 42.7
click at [154, 163] on p at bounding box center [268, 165] width 301 height 6
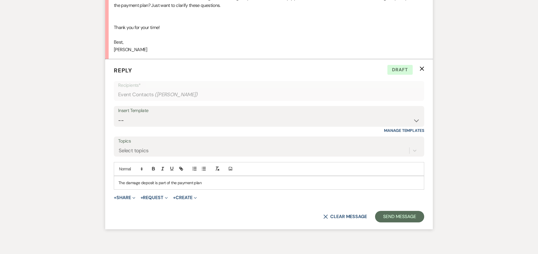
scroll to position [3004, 0]
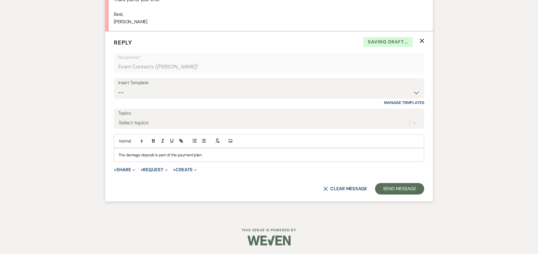
click at [117, 157] on div "The damage deposit is part of the payment plan." at bounding box center [269, 154] width 310 height 13
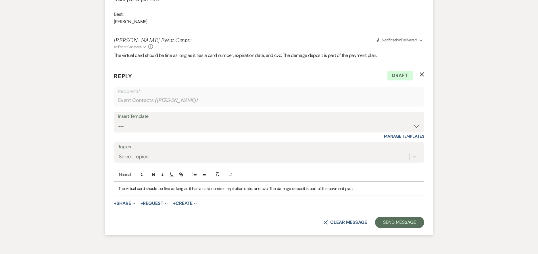
scroll to position [3038, 0]
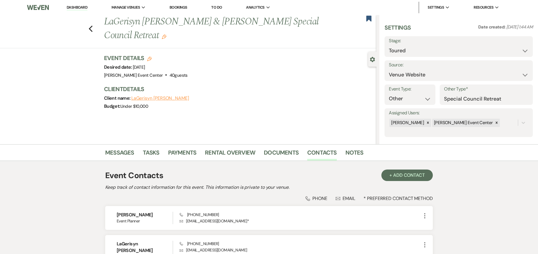
select select "5"
select select "13"
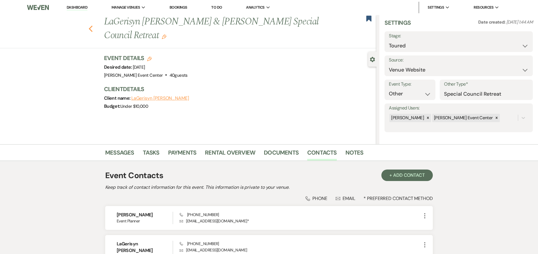
click at [93, 31] on use "button" at bounding box center [91, 29] width 4 height 6
select select "5"
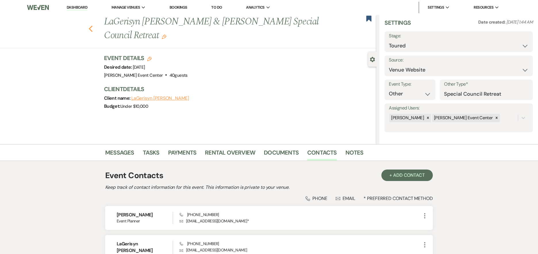
select select "5"
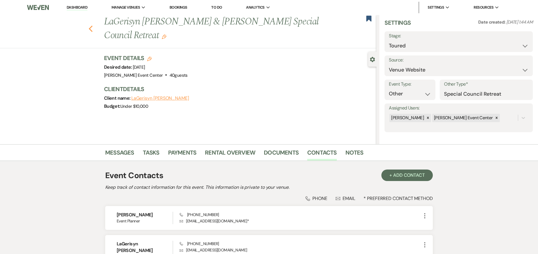
select select "5"
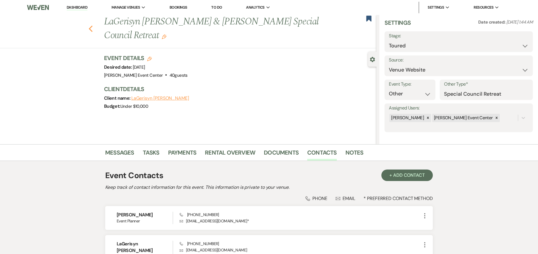
select select "5"
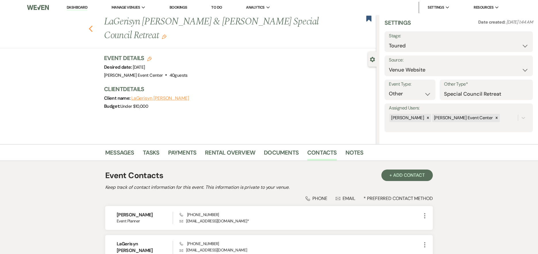
select select "5"
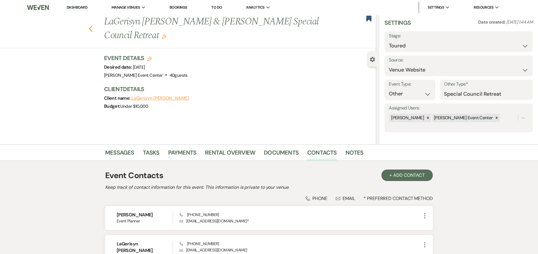
select select "5"
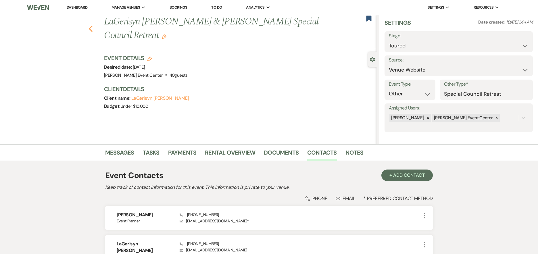
select select "5"
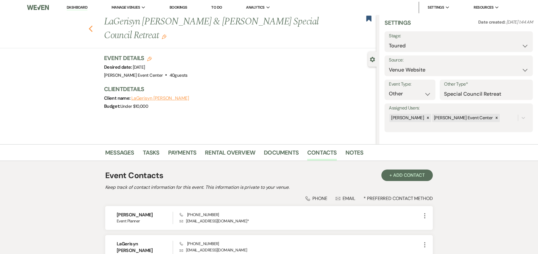
select select "5"
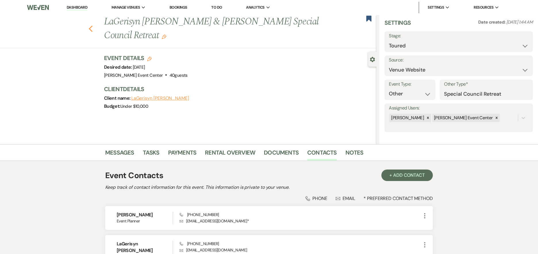
select select "5"
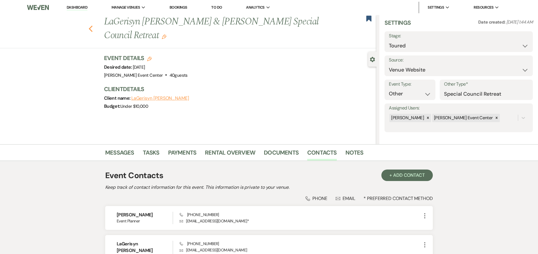
select select "5"
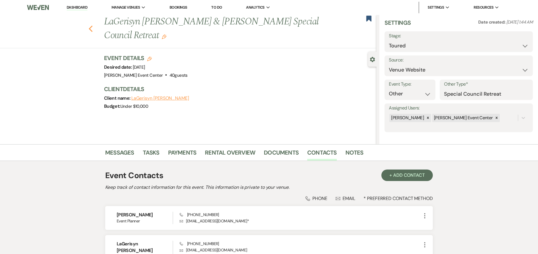
select select "5"
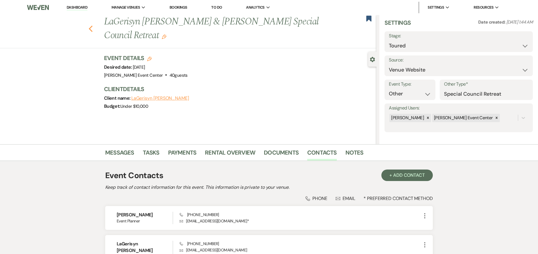
select select "5"
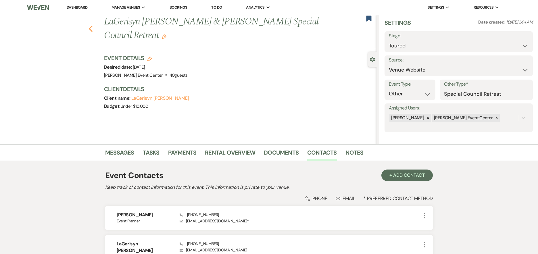
select select "5"
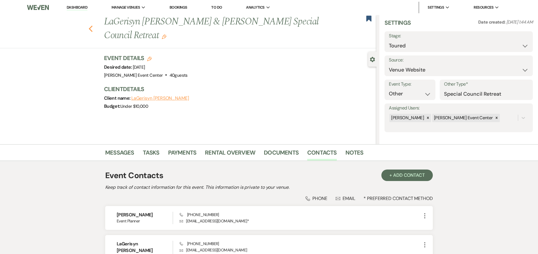
select select "5"
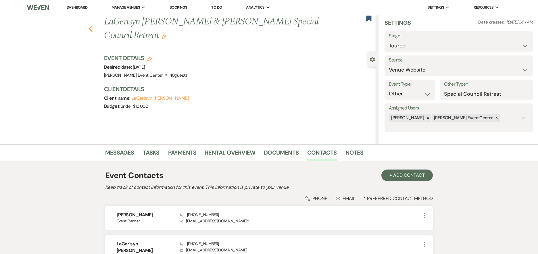
select select "5"
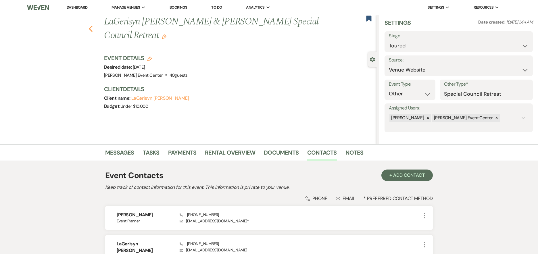
select select "5"
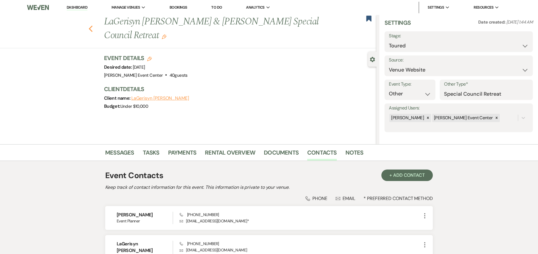
select select "5"
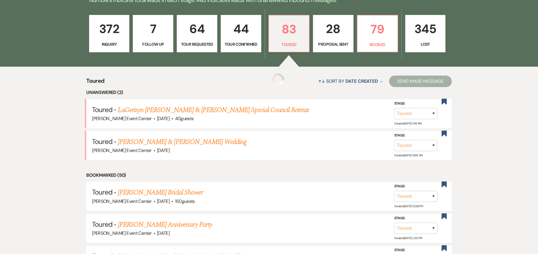
select select "5"
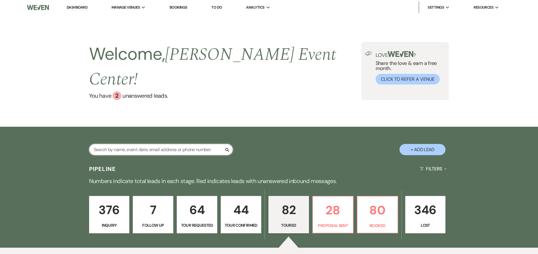
click at [144, 144] on input "text" at bounding box center [161, 149] width 144 height 11
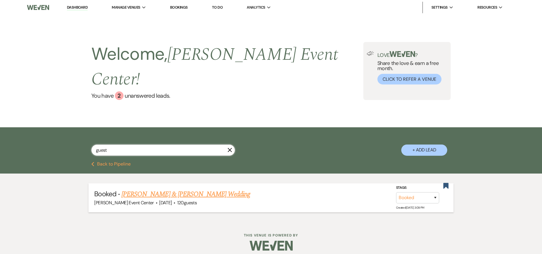
type input "guest"
click at [176, 189] on link "[PERSON_NAME] & [PERSON_NAME] Wedding" at bounding box center [186, 194] width 129 height 10
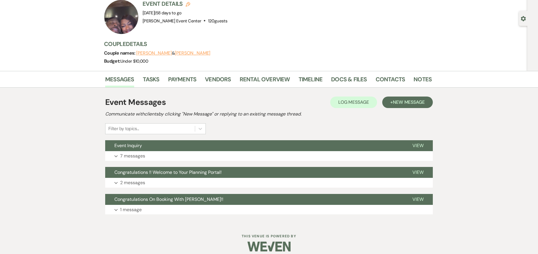
scroll to position [47, 0]
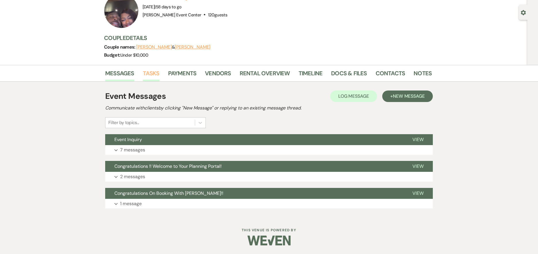
click at [154, 78] on link "Tasks" at bounding box center [151, 75] width 17 height 13
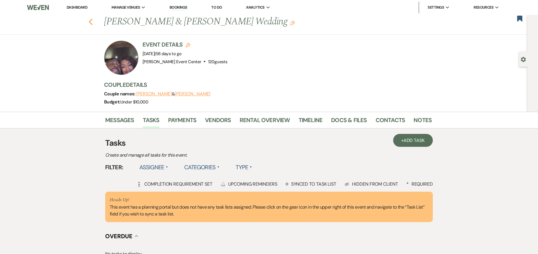
click at [93, 22] on icon "Previous" at bounding box center [91, 21] width 4 height 7
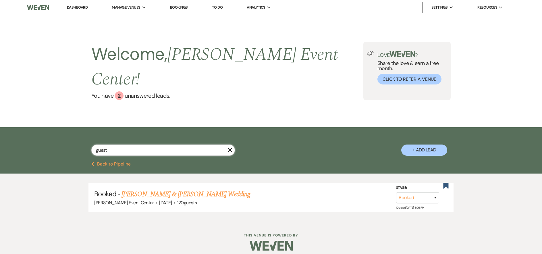
drag, startPoint x: 122, startPoint y: 141, endPoint x: 7, endPoint y: 123, distance: 115.7
click at [20, 127] on div "guest X + Add Lead" at bounding box center [271, 144] width 542 height 34
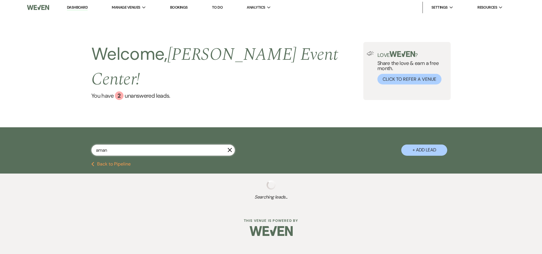
type input "amani"
select select "5"
select select "6"
select select "2"
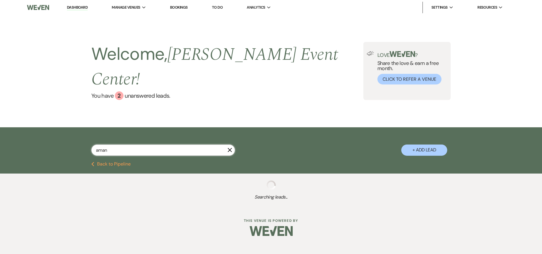
select select "6"
select select "4"
select select "6"
select select "8"
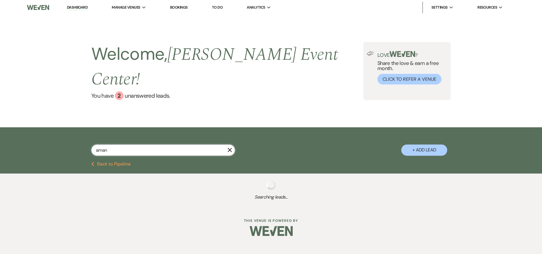
select select "4"
select select "2"
select select "8"
select select "6"
select select "5"
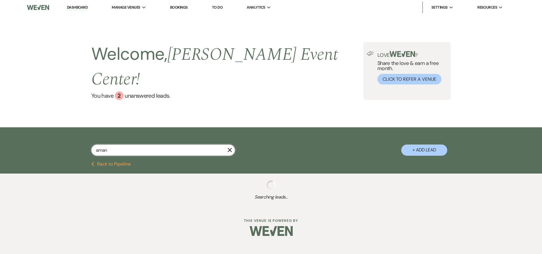
select select "5"
select select "9"
select select "2"
select select "8"
select select "6"
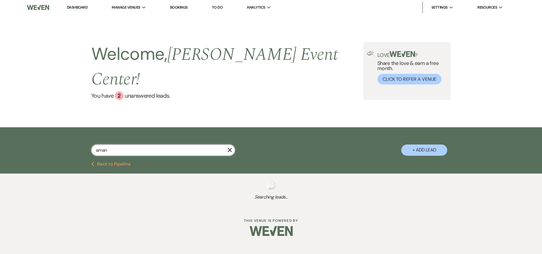
select select "8"
select select "4"
select select "8"
select select "4"
select select "8"
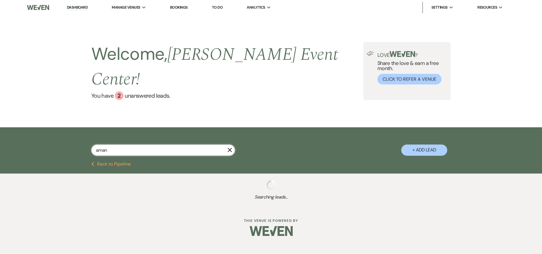
select select "4"
select select "5"
select select "8"
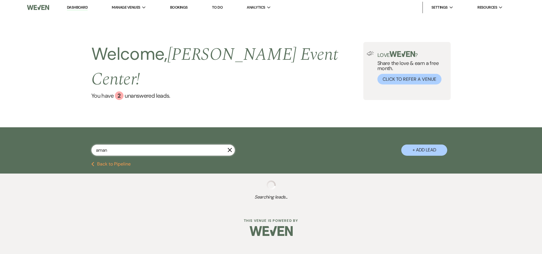
select select "5"
select select "4"
select select "8"
select select "6"
select select "8"
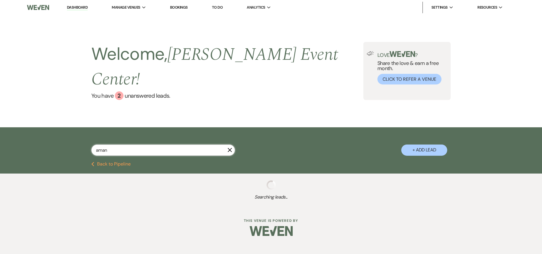
select select "8"
select select "4"
select select "9"
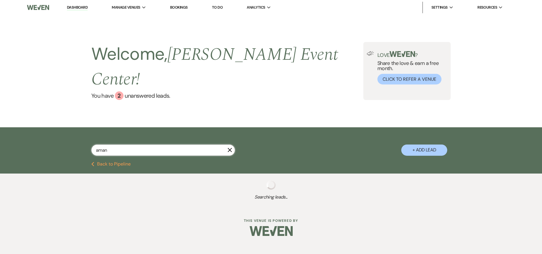
select select "8"
select select "4"
select select "8"
select select "4"
select select "8"
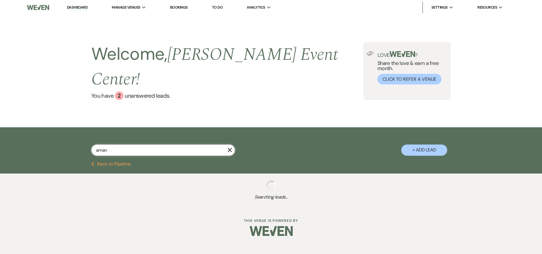
select select "4"
select select "8"
select select "1"
select select "8"
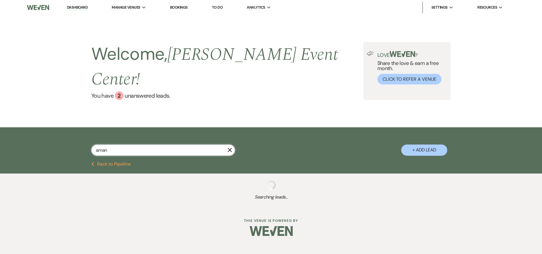
select select "1"
select select "8"
select select "4"
select select "6"
select select "8"
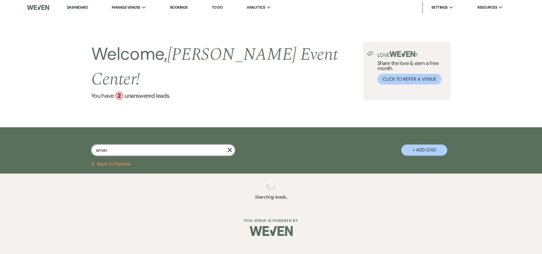
select select "4"
select select "6"
select select "2"
select select "4"
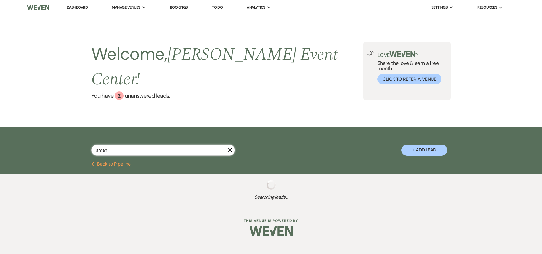
select select "5"
select select "6"
select select "5"
select select "8"
select select "6"
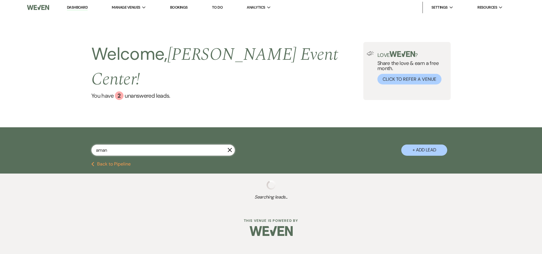
select select "8"
select select "6"
select select "8"
select select "6"
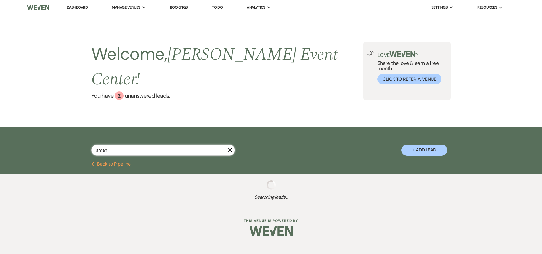
select select "2"
select select "8"
select select "1"
select select "8"
select select "6"
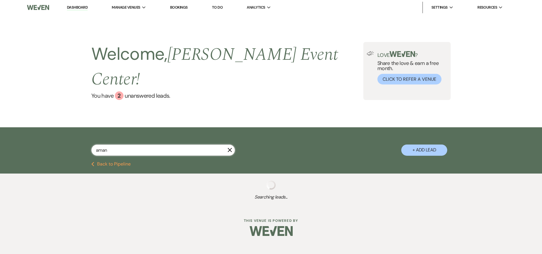
select select "5"
select select "8"
select select "6"
select select "4"
select select "5"
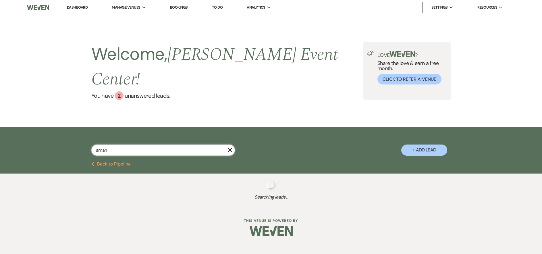
select select "4"
select select "8"
select select "1"
select select "6"
select select "8"
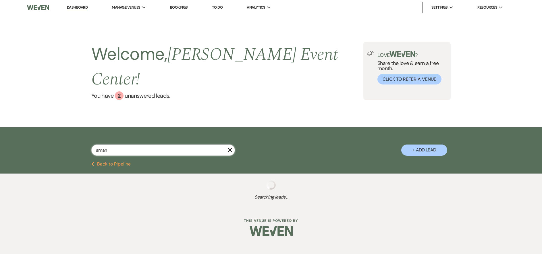
select select "5"
select select "8"
select select "5"
select select "8"
select select "7"
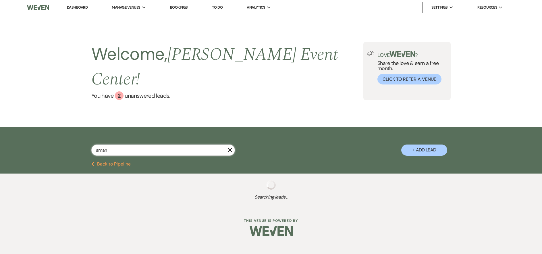
select select "5"
select select "8"
select select "2"
select select "8"
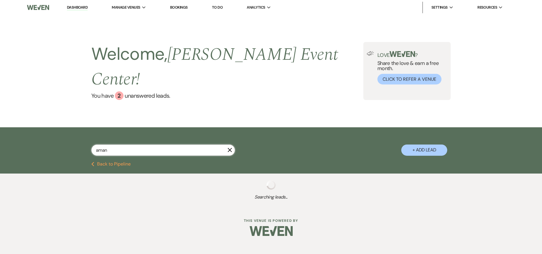
select select "7"
select select "8"
select select "4"
select select "8"
select select "10"
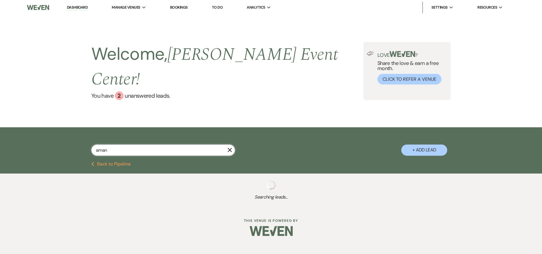
select select "5"
select select "8"
select select "6"
select select "5"
select select "8"
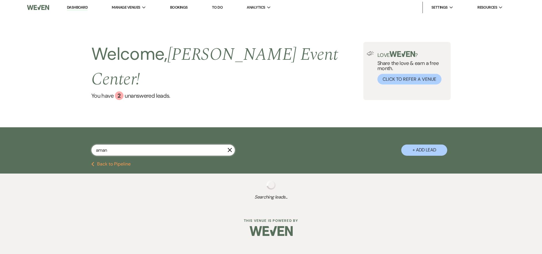
select select "5"
select select "8"
select select "1"
select select "8"
select select "1"
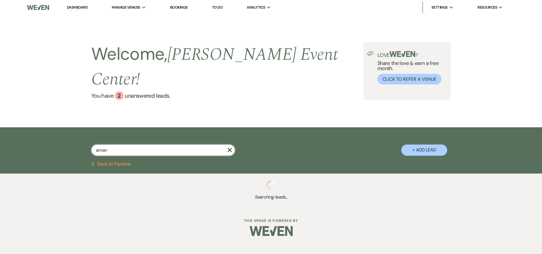
select select "2"
select select "8"
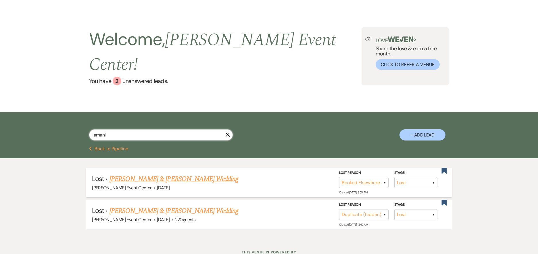
scroll to position [23, 0]
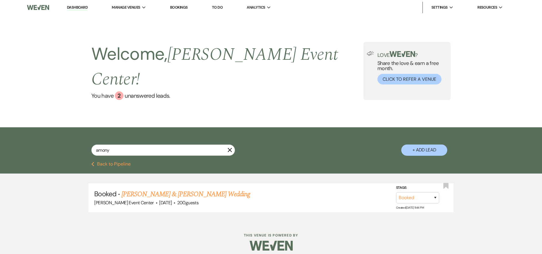
click at [163, 189] on link "[PERSON_NAME] & [PERSON_NAME] Wedding" at bounding box center [186, 194] width 129 height 10
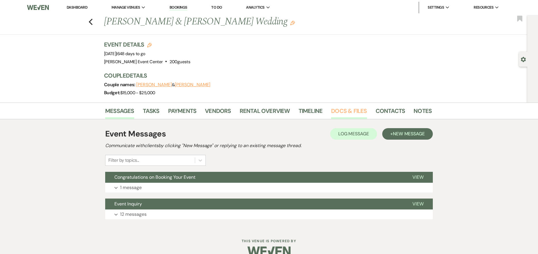
click at [350, 113] on link "Docs & Files" at bounding box center [349, 112] width 36 height 13
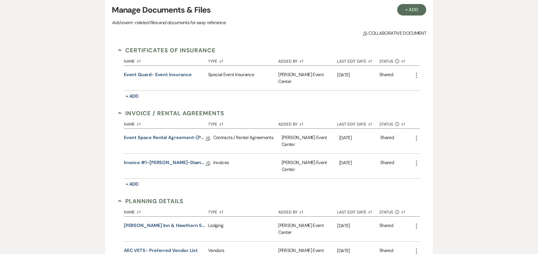
scroll to position [144, 0]
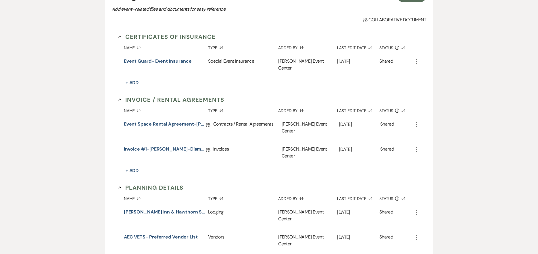
click at [158, 121] on link "Event Space Rental Agreement-Amony AndersonMack-Diamond-6.5.27" at bounding box center [165, 125] width 82 height 9
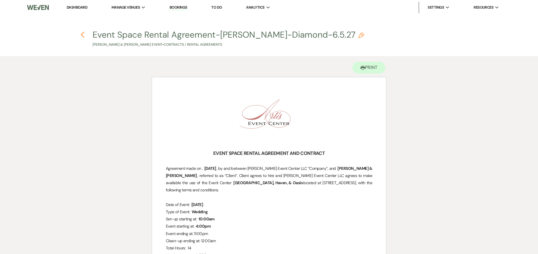
click at [82, 35] on icon "Previous" at bounding box center [82, 34] width 4 height 7
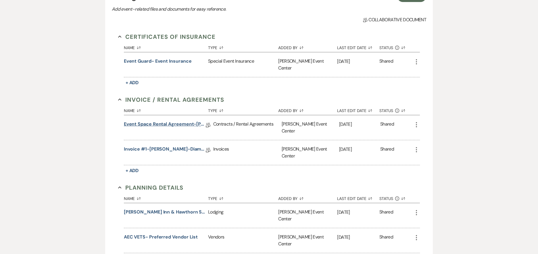
click at [167, 121] on link "Event Space Rental Agreement-Amony AndersonMack-Diamond-6.5.27" at bounding box center [165, 125] width 82 height 9
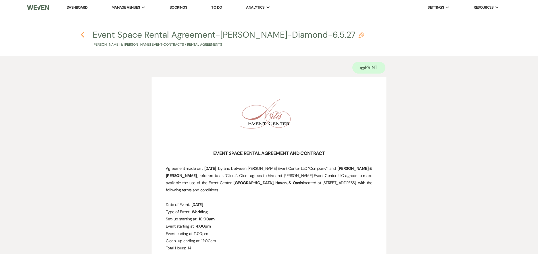
click at [82, 31] on icon "Previous" at bounding box center [82, 34] width 4 height 7
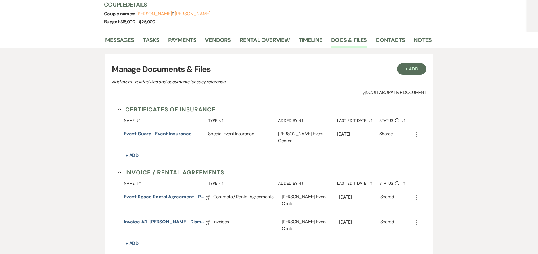
scroll to position [29, 0]
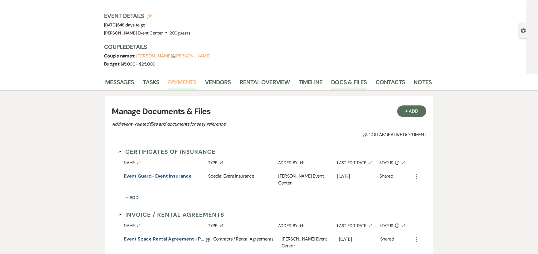
click at [188, 84] on link "Payments" at bounding box center [182, 84] width 28 height 13
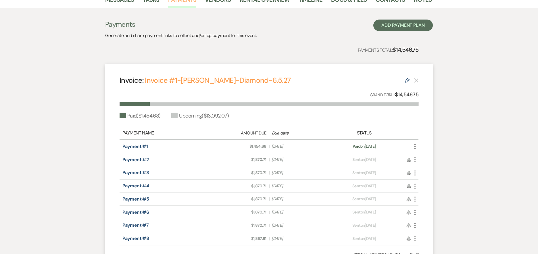
scroll to position [115, 0]
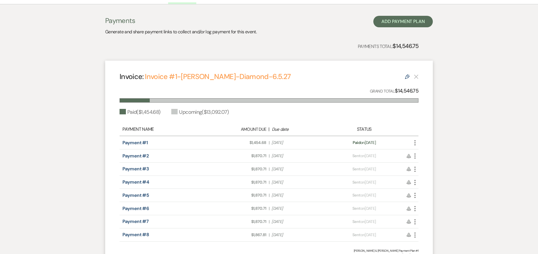
drag, startPoint x: 325, startPoint y: 78, endPoint x: 131, endPoint y: 74, distance: 194.3
click at [131, 74] on div "Invoice: Invoice #1-Amony AndersonMack-Diamond-6.5.27 Edit" at bounding box center [269, 77] width 299 height 10
drag, startPoint x: 124, startPoint y: 66, endPoint x: 122, endPoint y: 68, distance: 3.1
click at [122, 71] on div "Invoice: Invoice #1-Amony AndersonMack-Diamond-6.5.27 Edit Grand Total: $14,546…" at bounding box center [269, 164] width 328 height 207
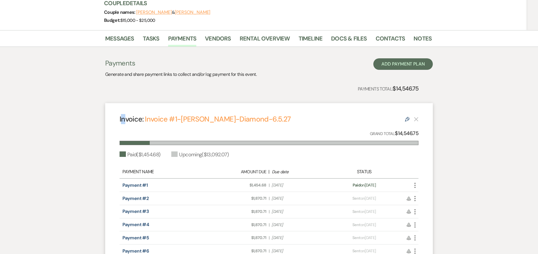
scroll to position [57, 0]
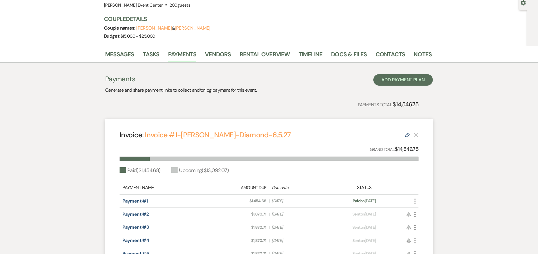
drag, startPoint x: 162, startPoint y: 170, endPoint x: 115, endPoint y: 159, distance: 48.2
click at [115, 159] on div "Invoice: Invoice #1-Amony AndersonMack-Diamond-6.5.27 Edit Grand Total: $14,546…" at bounding box center [269, 222] width 328 height 207
drag, startPoint x: 109, startPoint y: 145, endPoint x: 164, endPoint y: 166, distance: 58.2
click at [164, 166] on div "Invoice: Invoice #1-Amony AndersonMack-Diamond-6.5.27 Edit Grand Total: $14,546…" at bounding box center [269, 222] width 328 height 207
click at [170, 166] on div "Invoice: Invoice #1-Amony AndersonMack-Diamond-6.5.27 Edit Grand Total: $14,546…" at bounding box center [269, 222] width 328 height 207
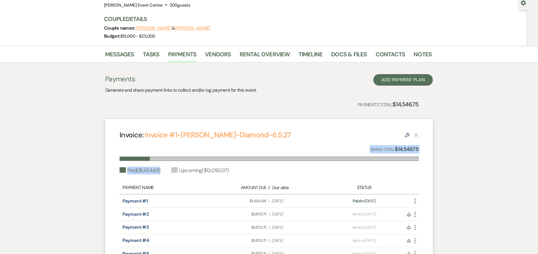
drag, startPoint x: 163, startPoint y: 173, endPoint x: 119, endPoint y: 145, distance: 51.9
click at [120, 147] on div "Invoice: Invoice #1-Amony AndersonMack-Diamond-6.5.27 Edit Grand Total: $14,546…" at bounding box center [269, 222] width 328 height 207
click at [119, 145] on div "Invoice: Invoice #1-Amony AndersonMack-Diamond-6.5.27 Edit Grand Total: $14,546…" at bounding box center [269, 222] width 328 height 207
drag, startPoint x: 118, startPoint y: 145, endPoint x: 173, endPoint y: 175, distance: 63.3
click at [173, 175] on div "Invoice: Invoice #1-Amony AndersonMack-Diamond-6.5.27 Edit Grand Total: $14,546…" at bounding box center [269, 222] width 328 height 207
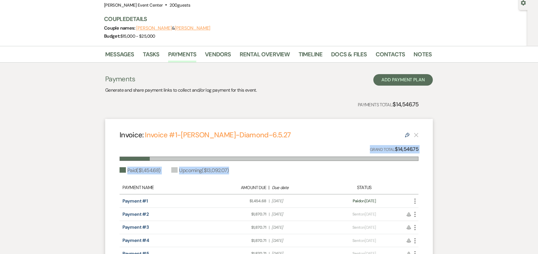
click at [173, 175] on div "Invoice: Invoice #1-Amony AndersonMack-Diamond-6.5.27 Edit Grand Total: $14,546…" at bounding box center [269, 222] width 328 height 207
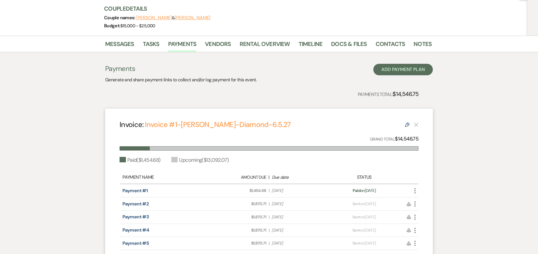
scroll to position [57, 0]
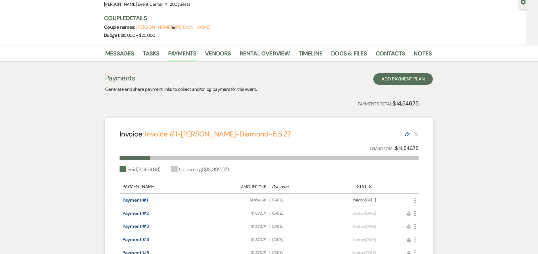
drag, startPoint x: 318, startPoint y: 134, endPoint x: 142, endPoint y: 131, distance: 176.7
click at [142, 131] on div "Invoice: Invoice #1-Amony AndersonMack-Diamond-6.5.27 Edit" at bounding box center [269, 134] width 299 height 10
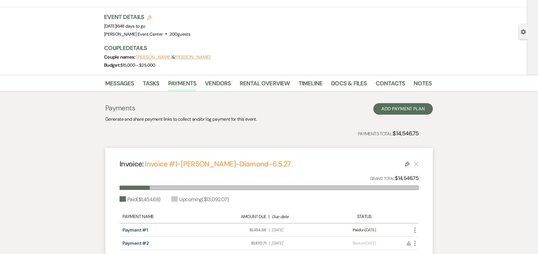
scroll to position [0, 0]
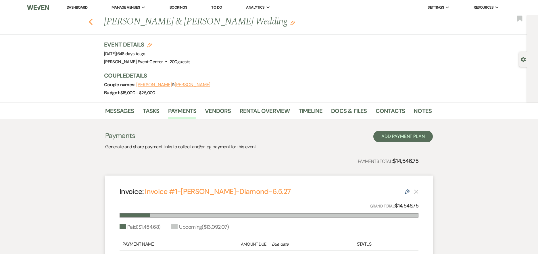
click at [93, 23] on icon "Previous" at bounding box center [91, 21] width 4 height 7
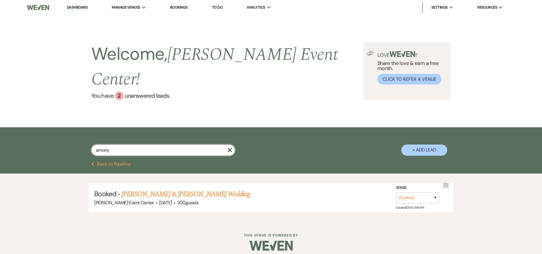
drag, startPoint x: 122, startPoint y: 137, endPoint x: -4, endPoint y: 138, distance: 125.9
click at [0, 138] on html "Dashboard Manage Venues Expand Artis Event Center Bookings To Do Analytics Expa…" at bounding box center [271, 129] width 542 height 259
click at [72, 7] on link "Dashboard" at bounding box center [77, 7] width 21 height 5
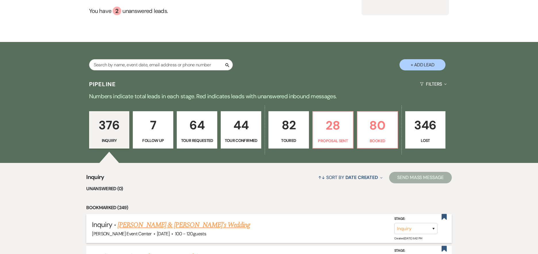
scroll to position [172, 0]
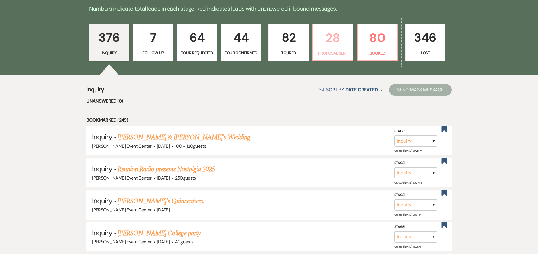
click at [328, 29] on p "28" at bounding box center [332, 37] width 33 height 19
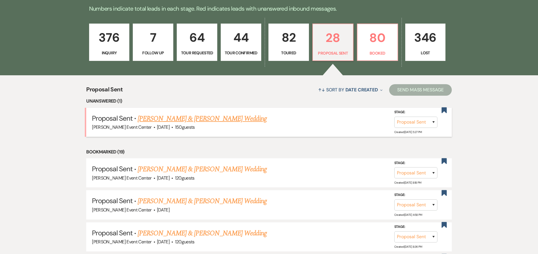
click at [178, 114] on link "[PERSON_NAME] & [PERSON_NAME] Wedding" at bounding box center [202, 119] width 129 height 10
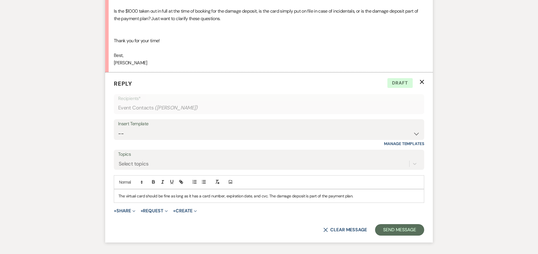
scroll to position [3004, 0]
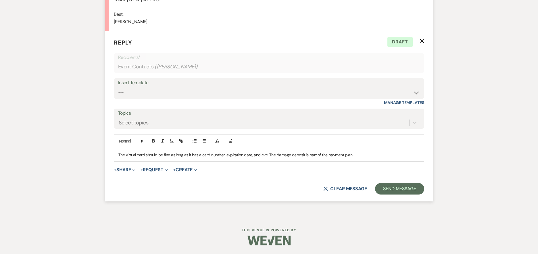
click at [368, 157] on p "The virtual card should be fine as long as it has a card number, expiration dat…" at bounding box center [268, 155] width 301 height 6
click at [392, 183] on button "Send Message" at bounding box center [399, 188] width 49 height 11
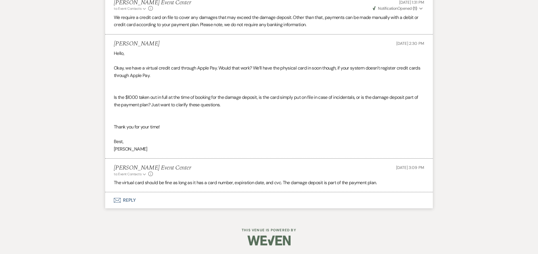
scroll to position [117, 0]
